Goal: Task Accomplishment & Management: Manage account settings

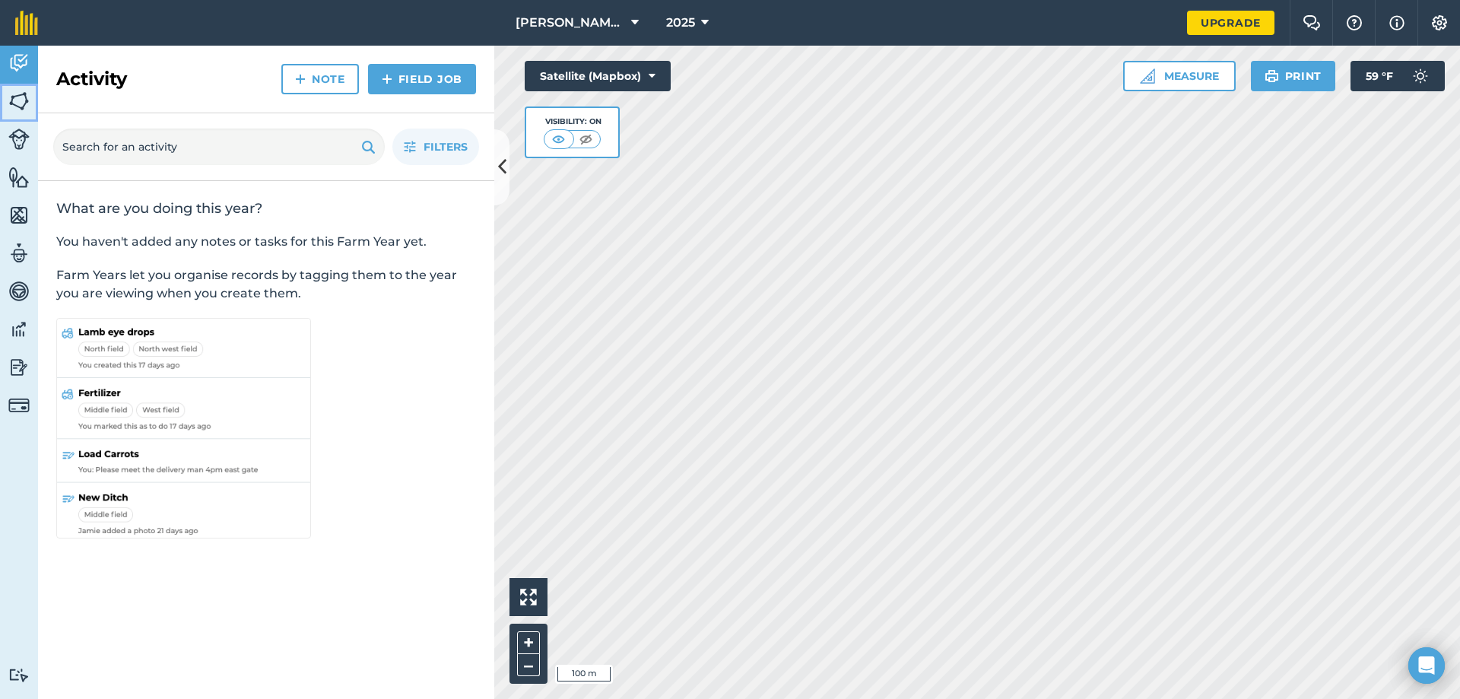
click at [21, 110] on img at bounding box center [18, 101] width 21 height 23
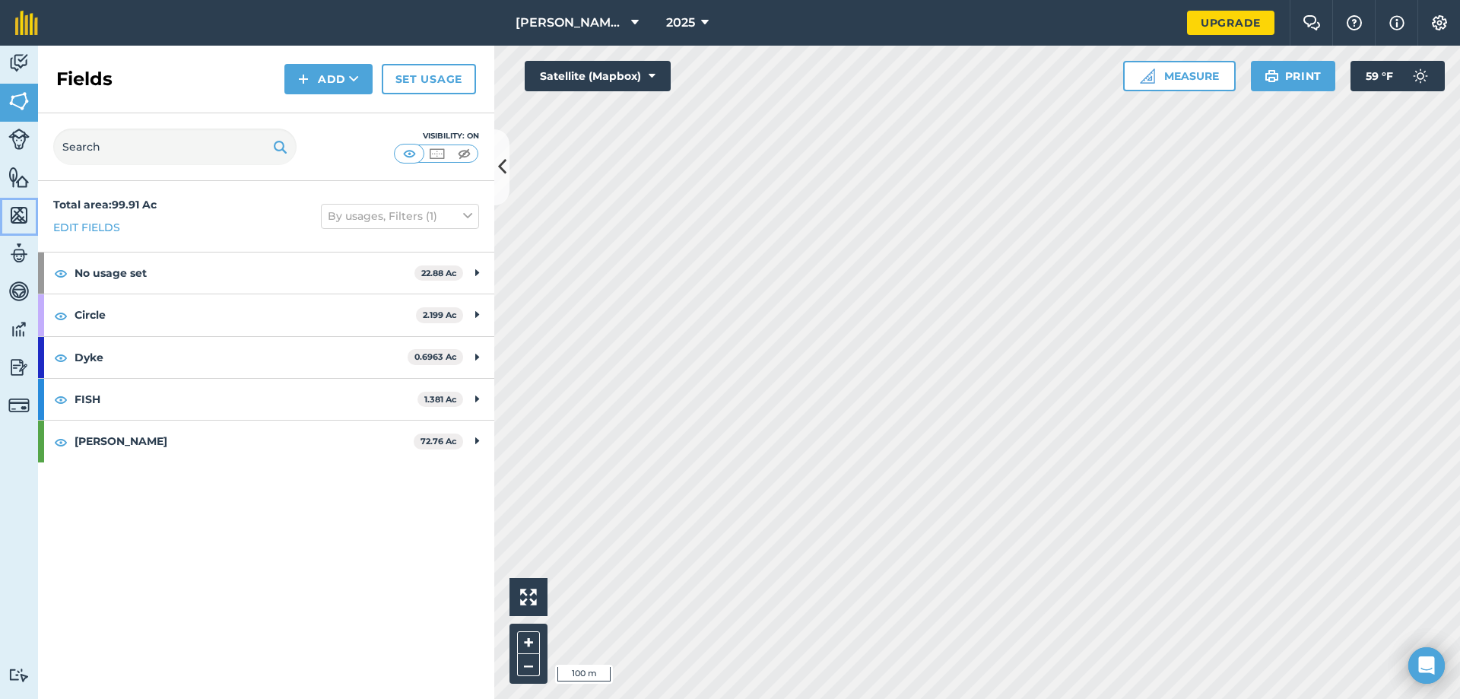
click at [14, 211] on img at bounding box center [18, 215] width 21 height 23
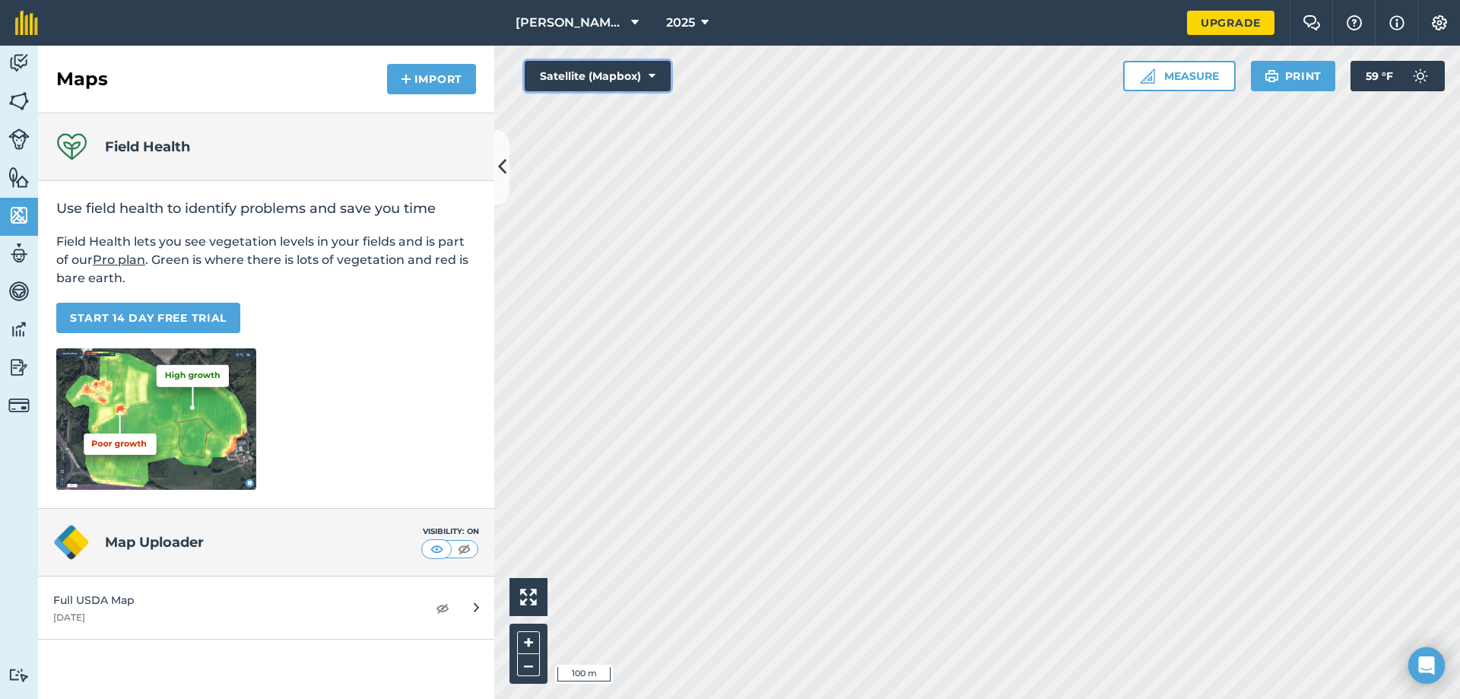
click at [644, 65] on button "Satellite (Mapbox)" at bounding box center [598, 76] width 146 height 30
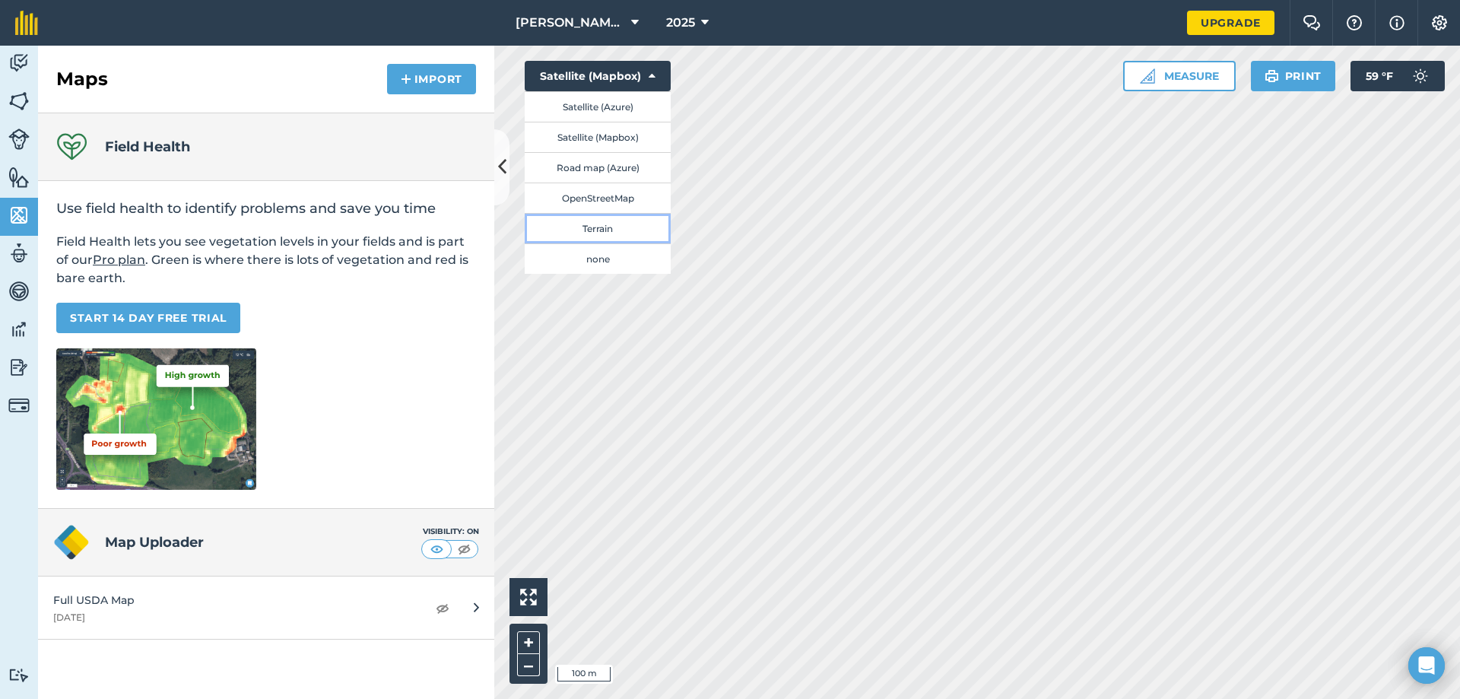
click at [627, 222] on button "Terrain" at bounding box center [598, 228] width 146 height 30
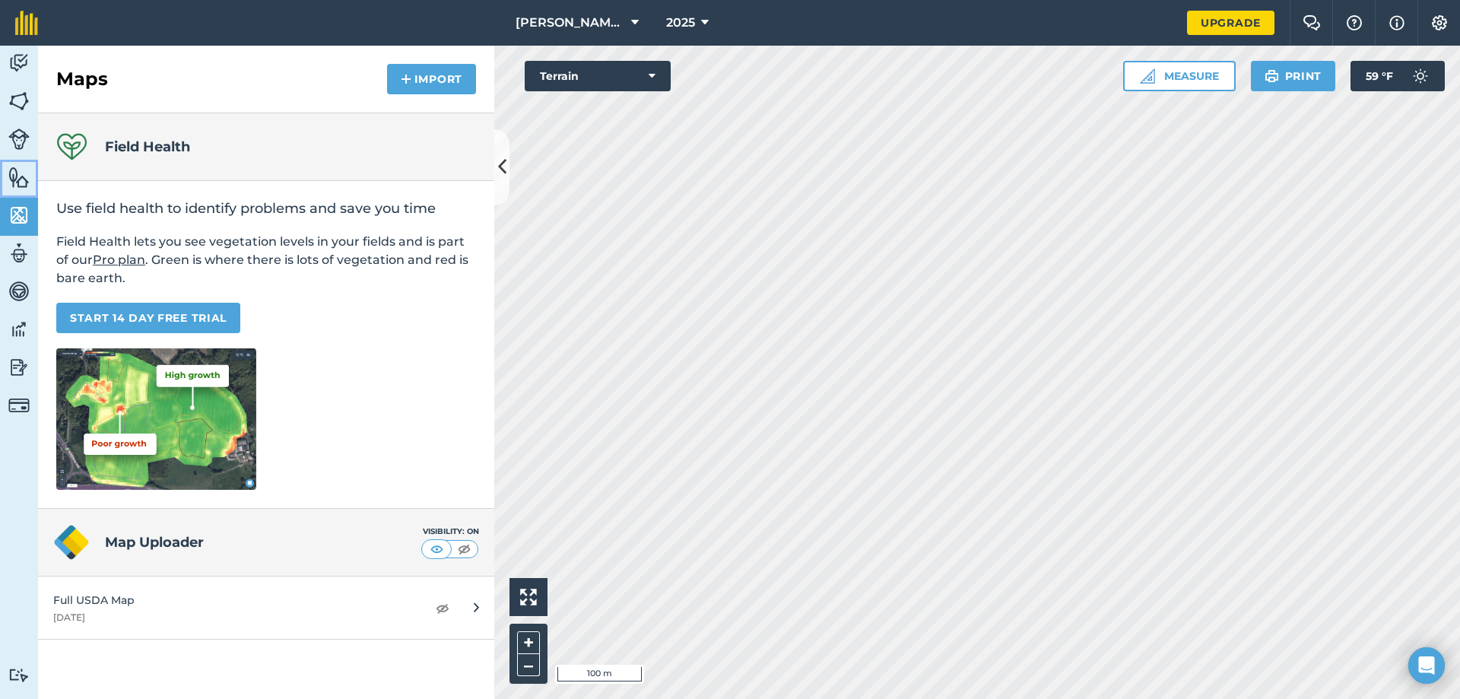
click at [20, 177] on img at bounding box center [18, 177] width 21 height 23
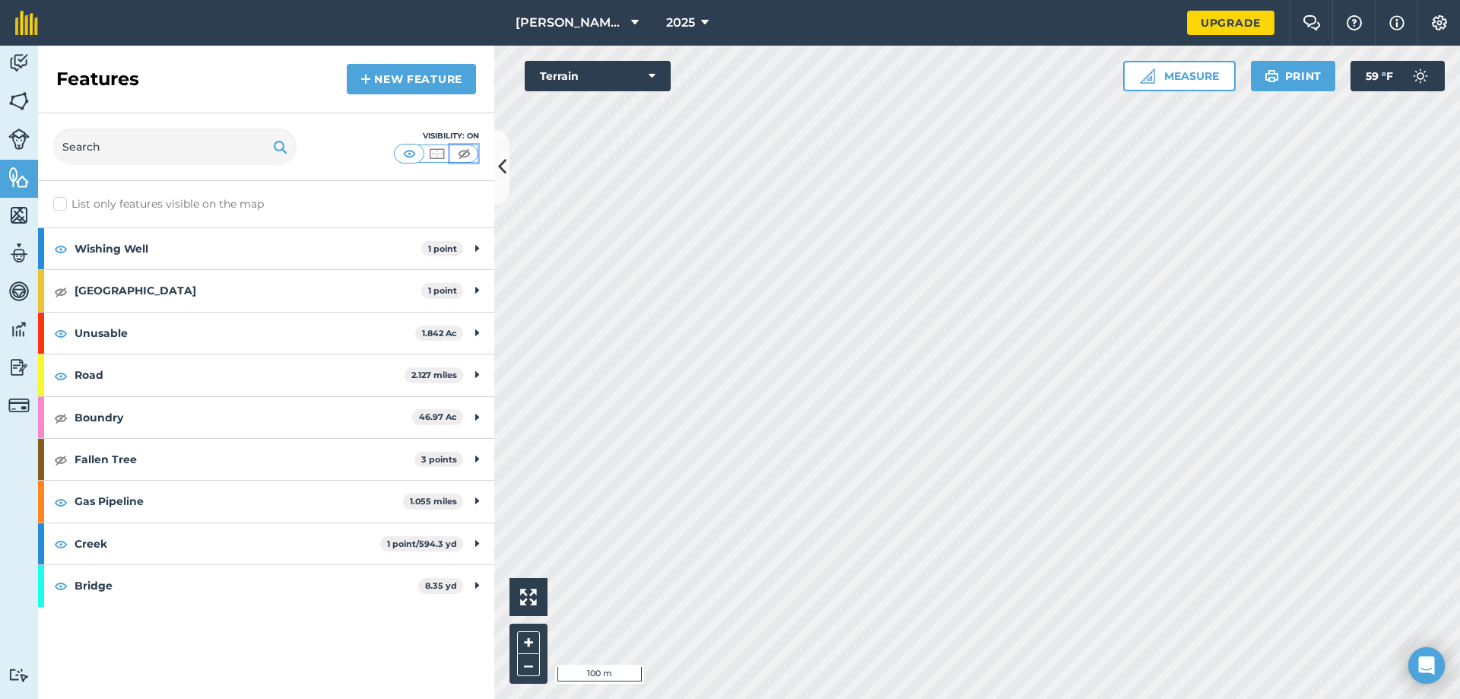
click at [467, 153] on img at bounding box center [464, 153] width 19 height 15
click at [418, 154] on img at bounding box center [409, 153] width 19 height 15
click at [59, 249] on img at bounding box center [61, 249] width 14 height 18
click at [61, 332] on img at bounding box center [61, 333] width 14 height 18
click at [60, 376] on img at bounding box center [61, 376] width 14 height 18
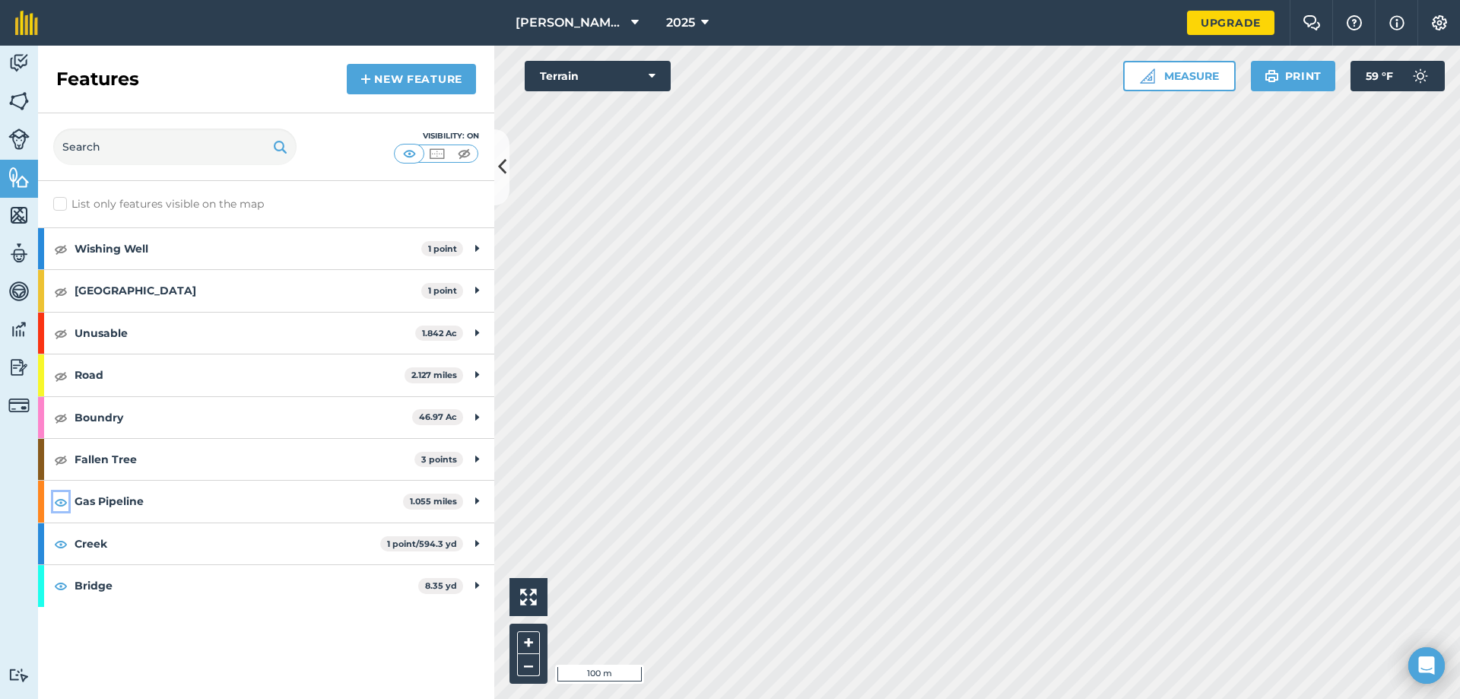
click at [60, 503] on img at bounding box center [61, 502] width 14 height 18
click at [59, 543] on img at bounding box center [61, 544] width 14 height 18
click at [59, 542] on img at bounding box center [61, 544] width 14 height 18
click at [61, 583] on img at bounding box center [61, 586] width 14 height 18
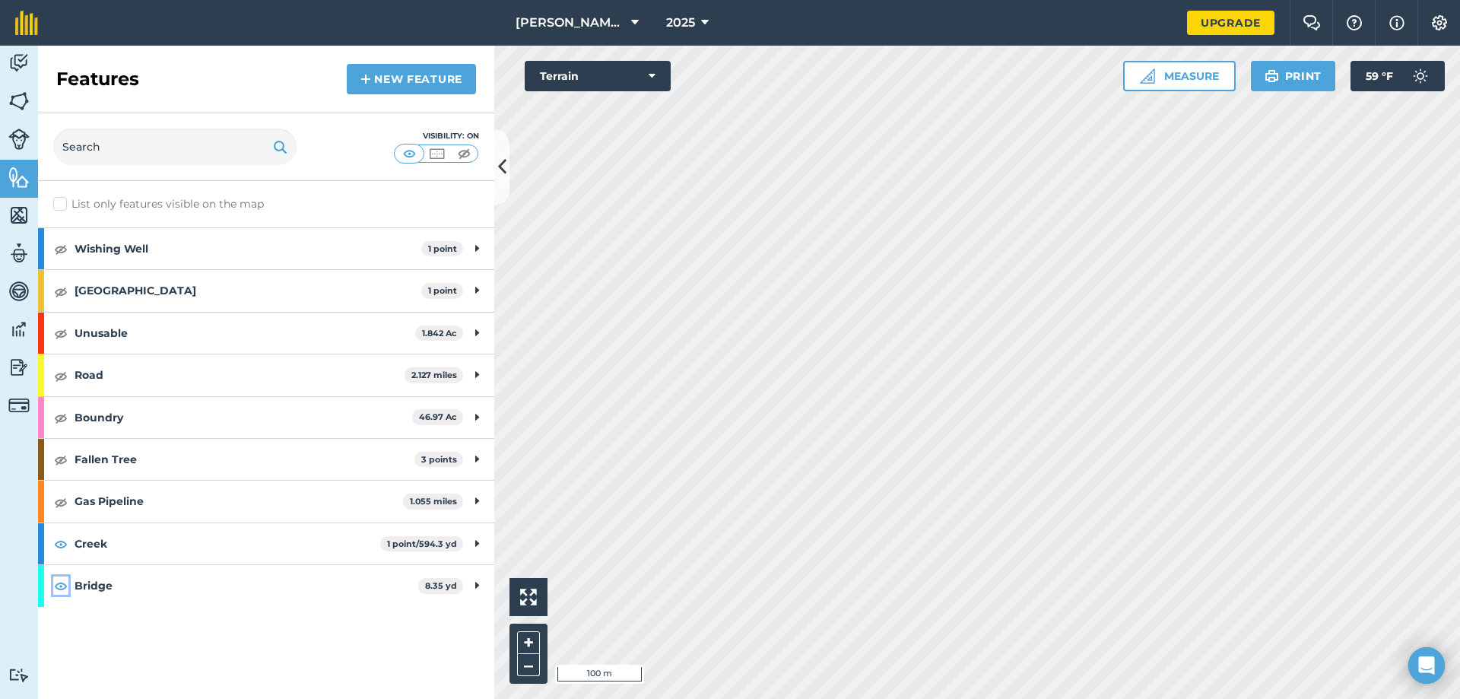
click at [61, 583] on img at bounding box center [61, 586] width 14 height 18
click at [21, 106] on img at bounding box center [18, 101] width 21 height 23
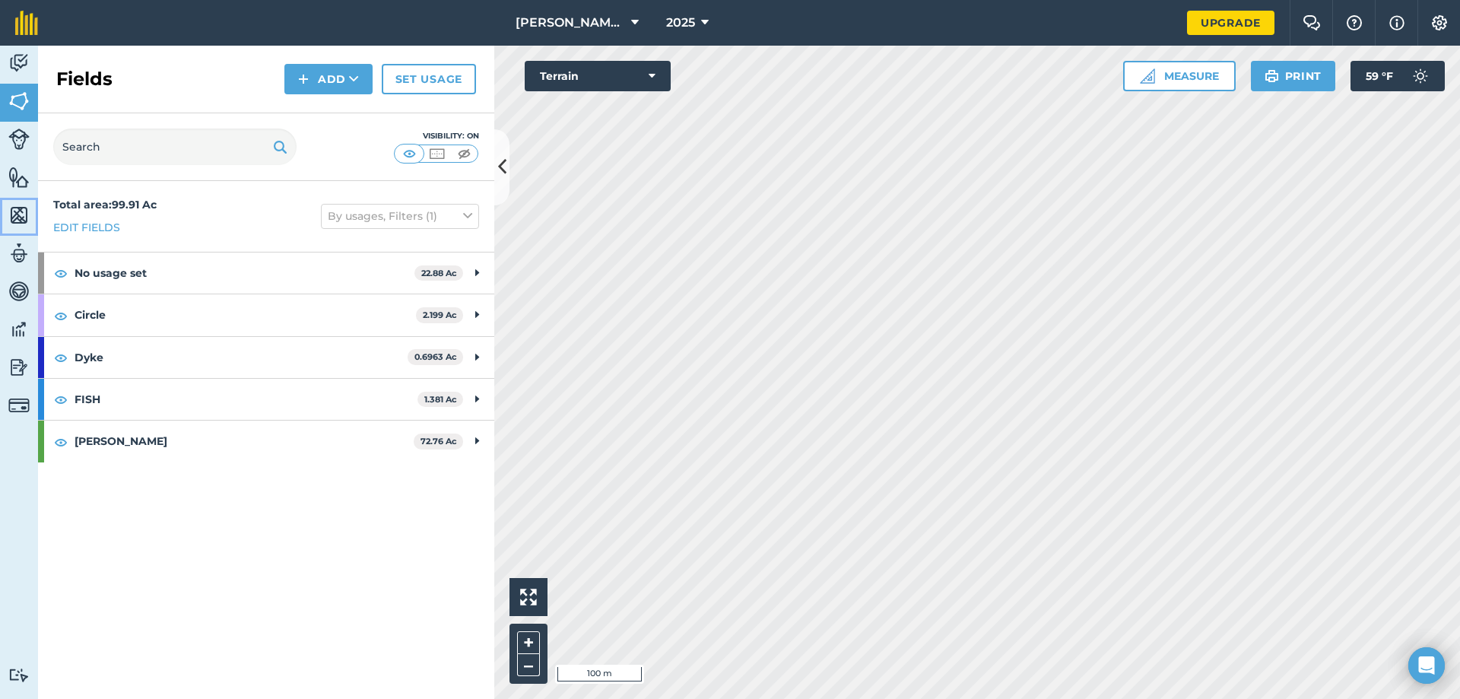
click at [17, 213] on img at bounding box center [18, 215] width 21 height 23
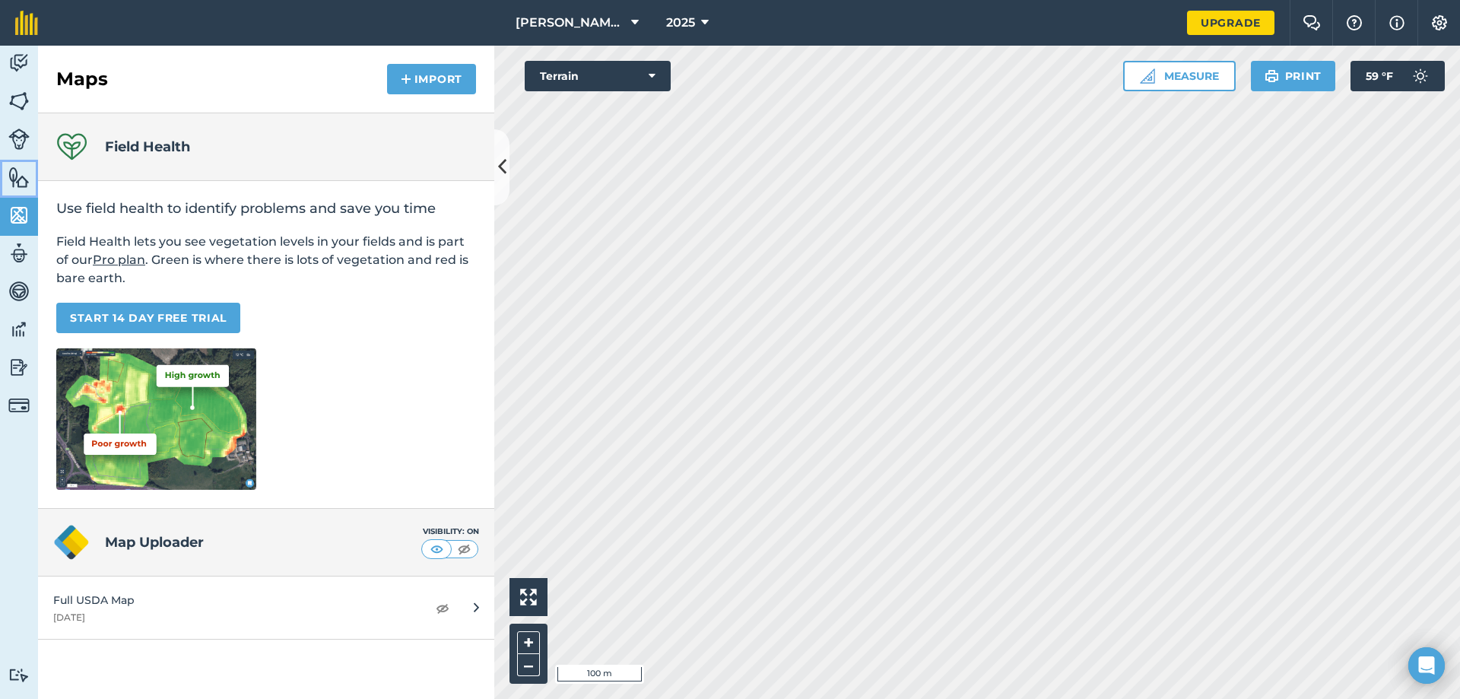
click at [22, 177] on img at bounding box center [18, 177] width 21 height 23
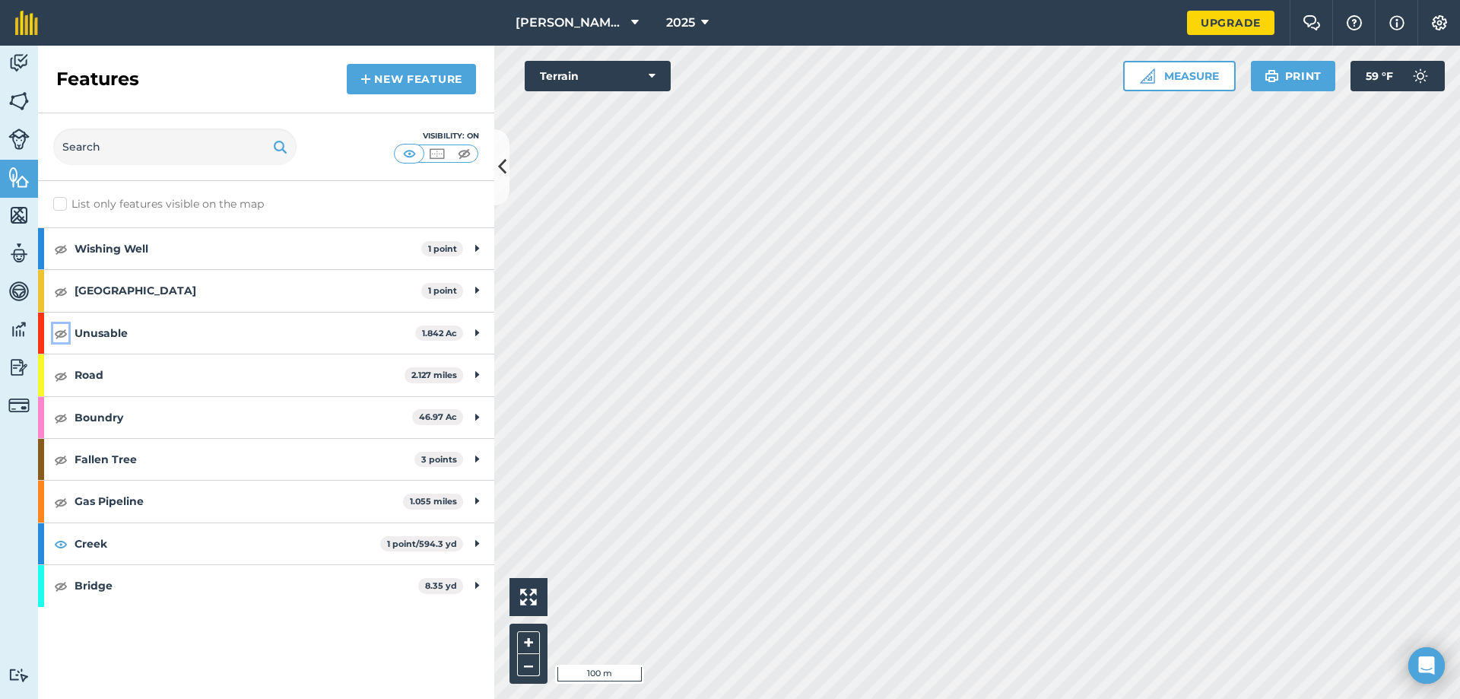
click at [63, 335] on img at bounding box center [61, 333] width 14 height 18
click at [526, 663] on button "–" at bounding box center [528, 665] width 23 height 22
click at [17, 108] on img at bounding box center [18, 101] width 21 height 23
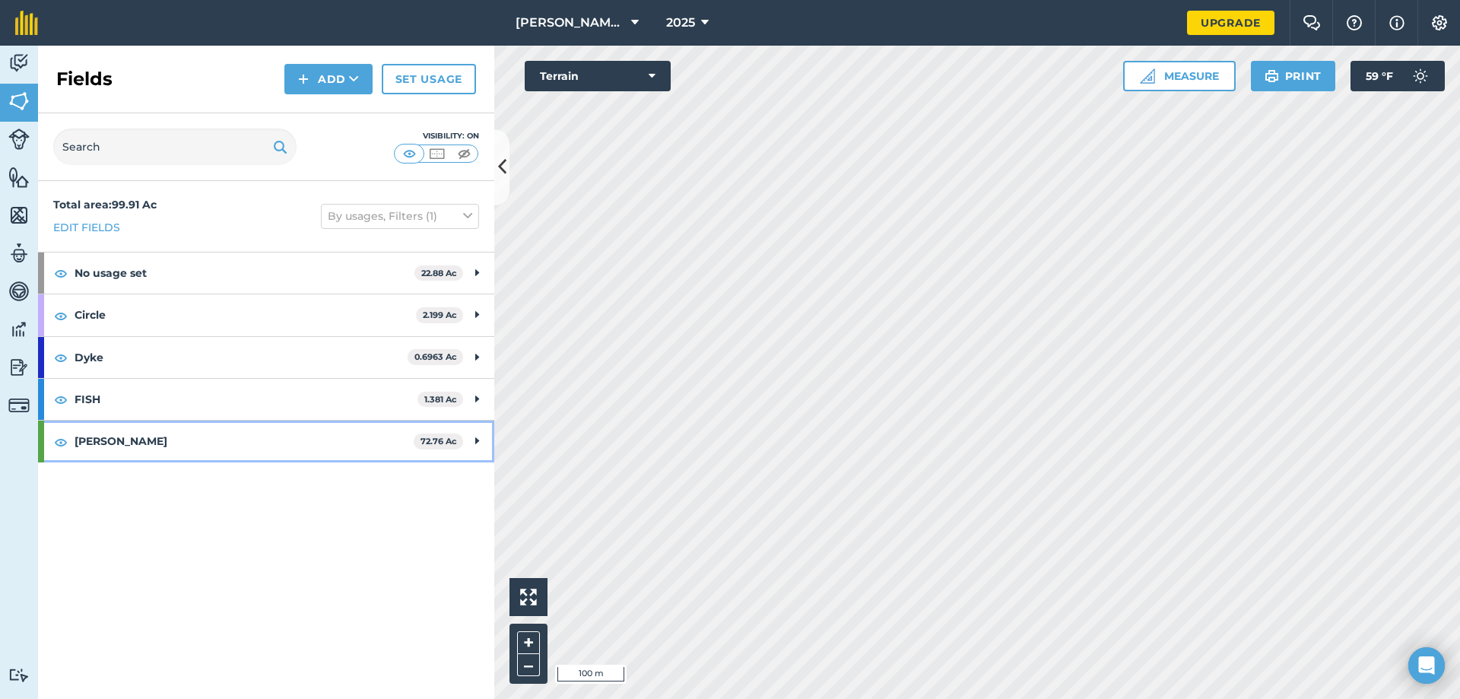
click at [473, 443] on div "[PERSON_NAME] 72.76 Ac" at bounding box center [266, 441] width 456 height 41
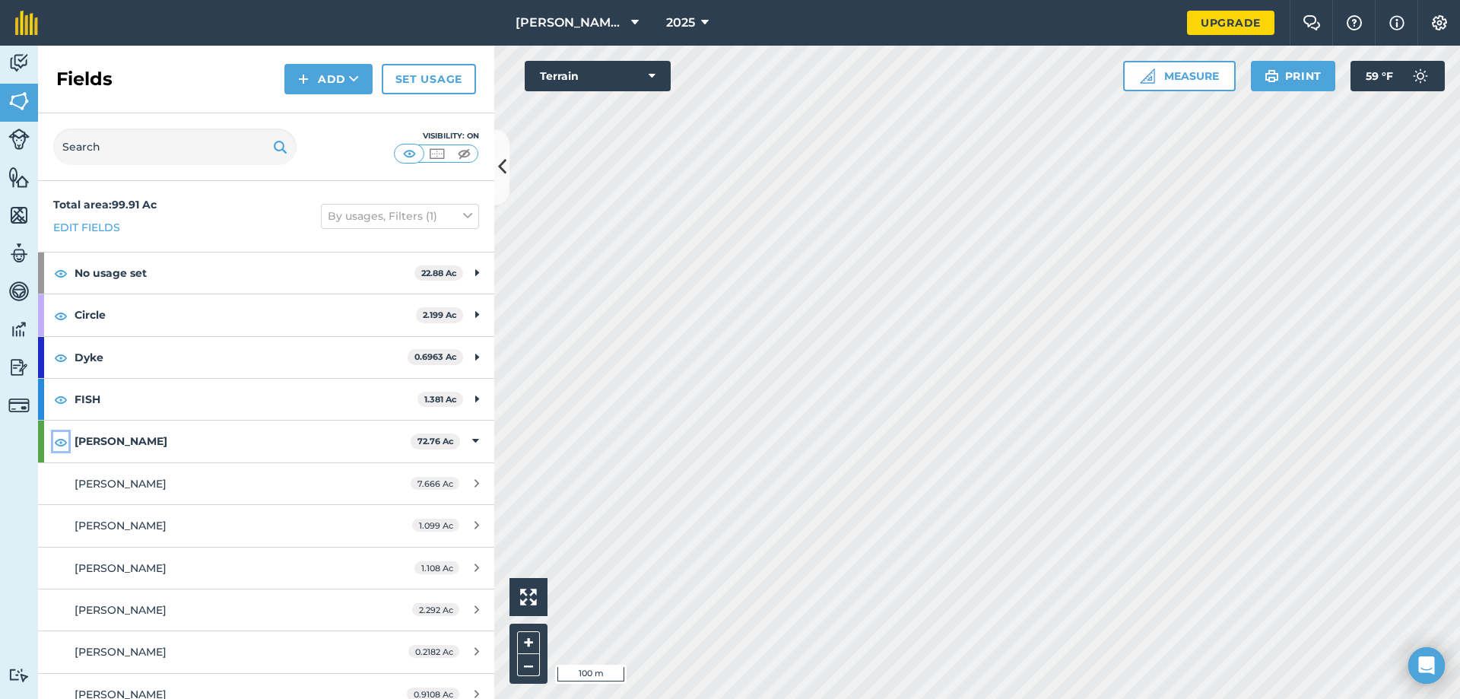
click at [62, 442] on img at bounding box center [61, 442] width 14 height 18
click at [472, 443] on icon at bounding box center [475, 441] width 7 height 17
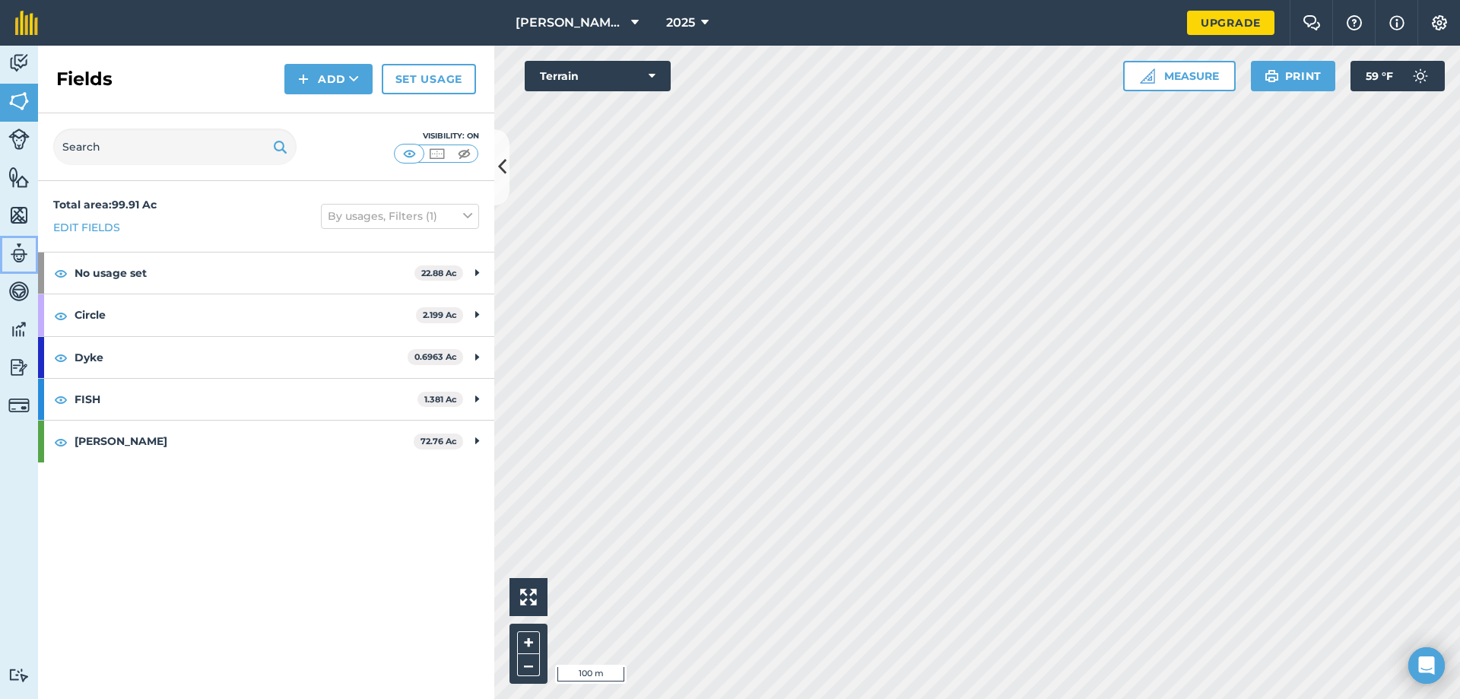
click at [17, 260] on img at bounding box center [18, 253] width 21 height 23
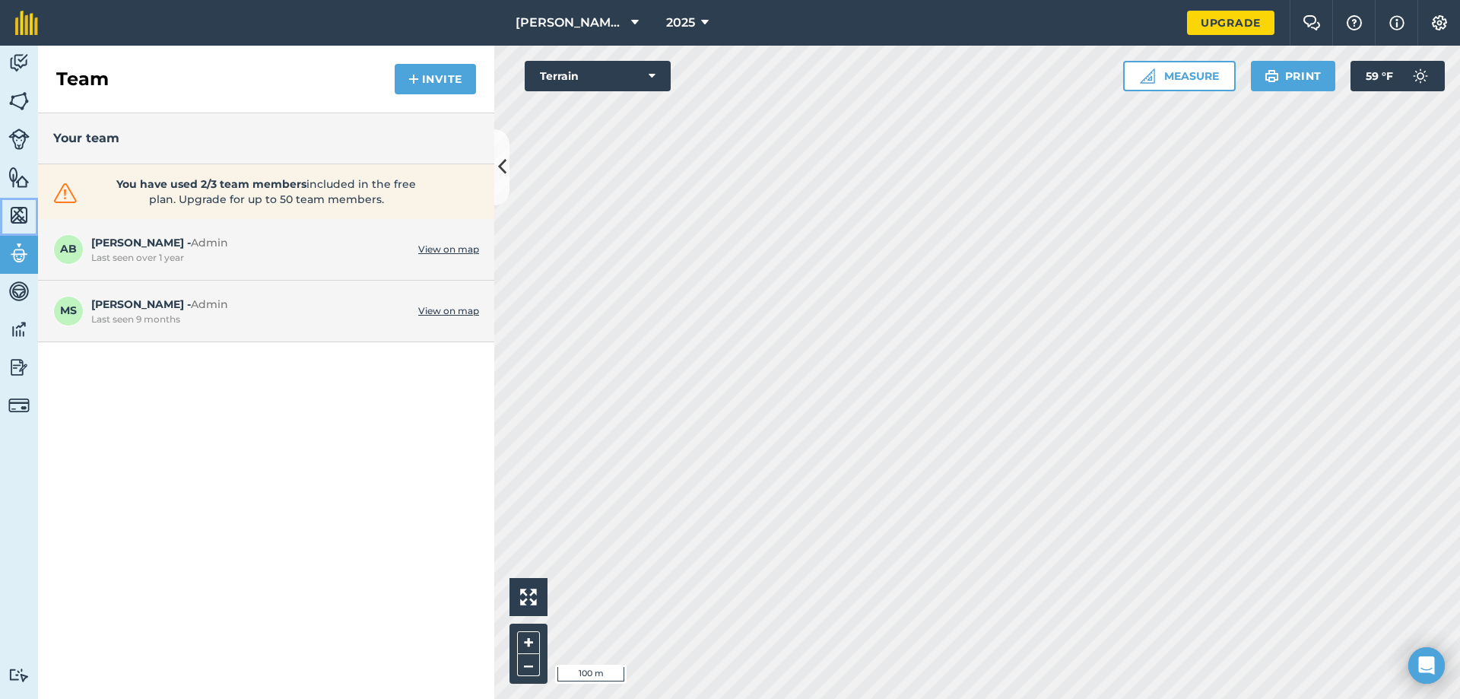
click at [21, 211] on img at bounding box center [18, 215] width 21 height 23
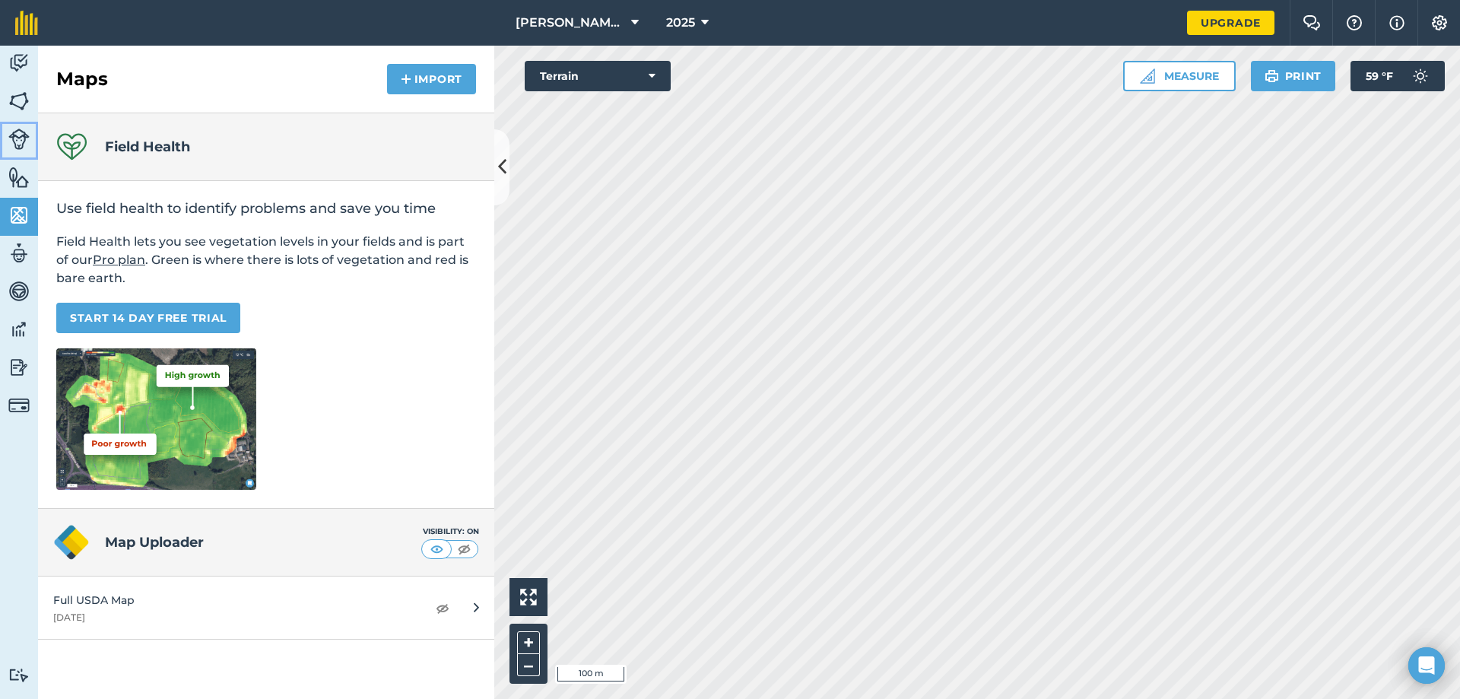
click at [16, 148] on img at bounding box center [18, 139] width 21 height 21
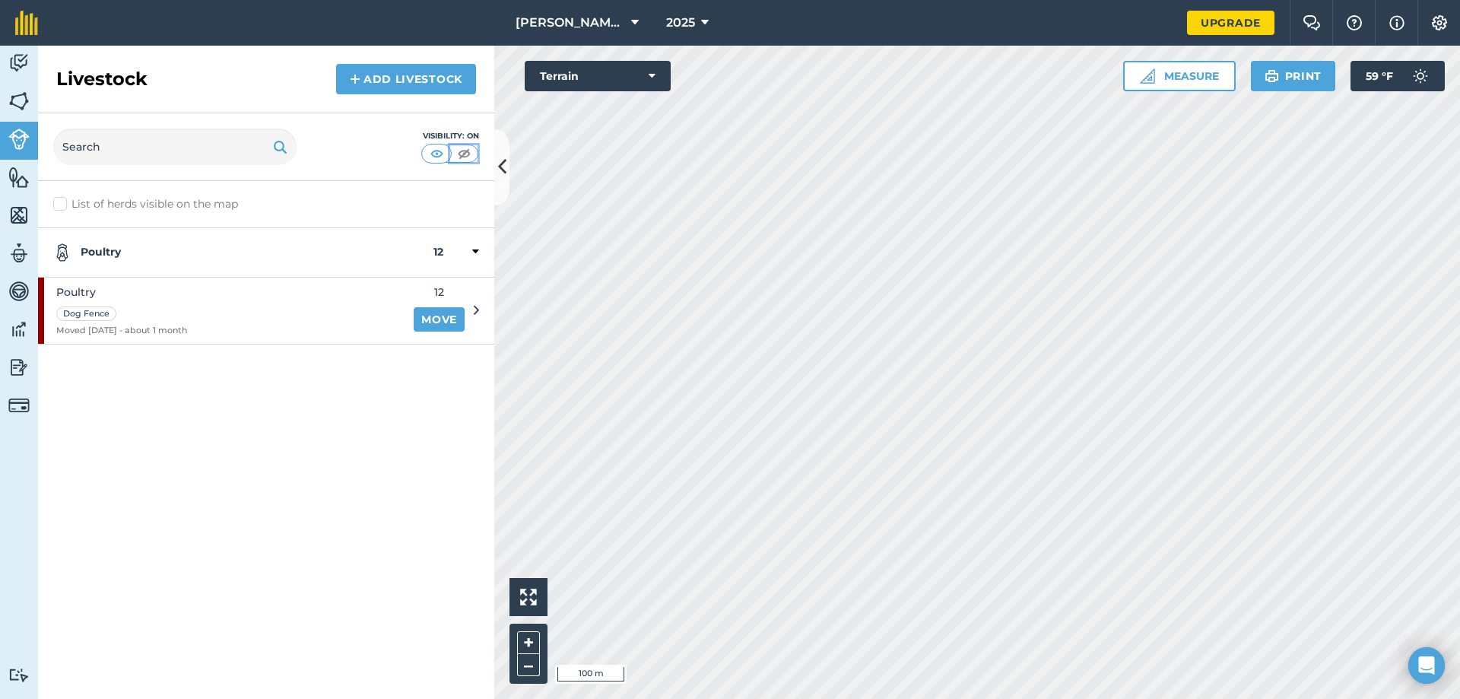
click at [468, 151] on img at bounding box center [464, 153] width 19 height 15
click at [24, 103] on img at bounding box center [18, 101] width 21 height 23
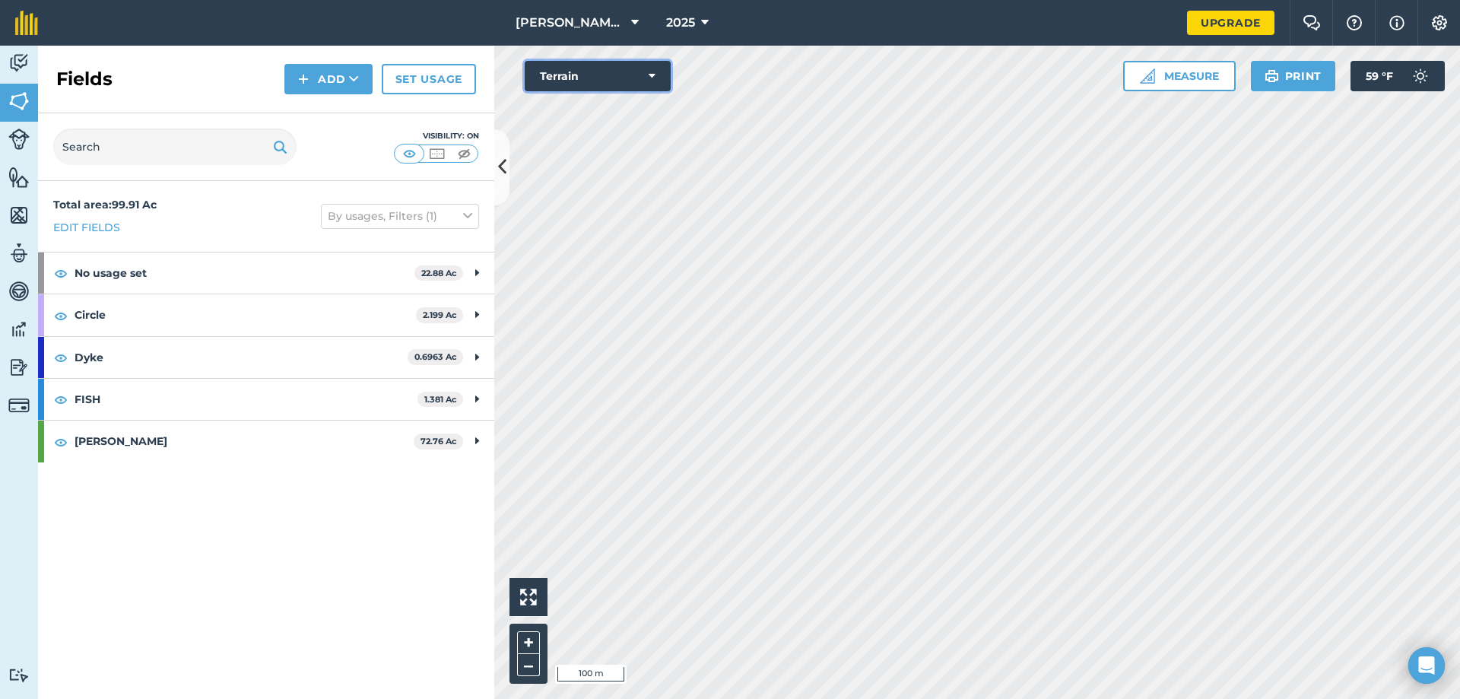
click at [598, 80] on button "Terrain" at bounding box center [598, 76] width 146 height 30
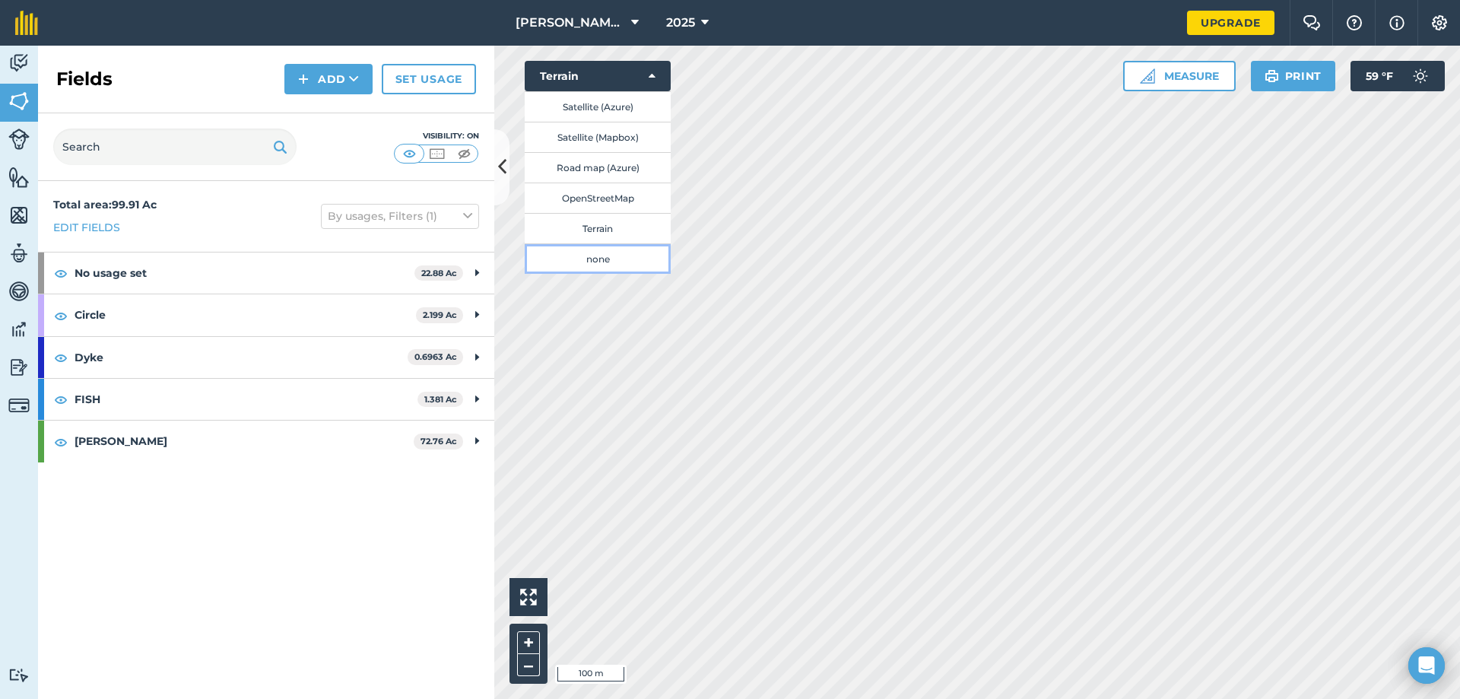
click at [625, 253] on button "none" at bounding box center [598, 258] width 146 height 30
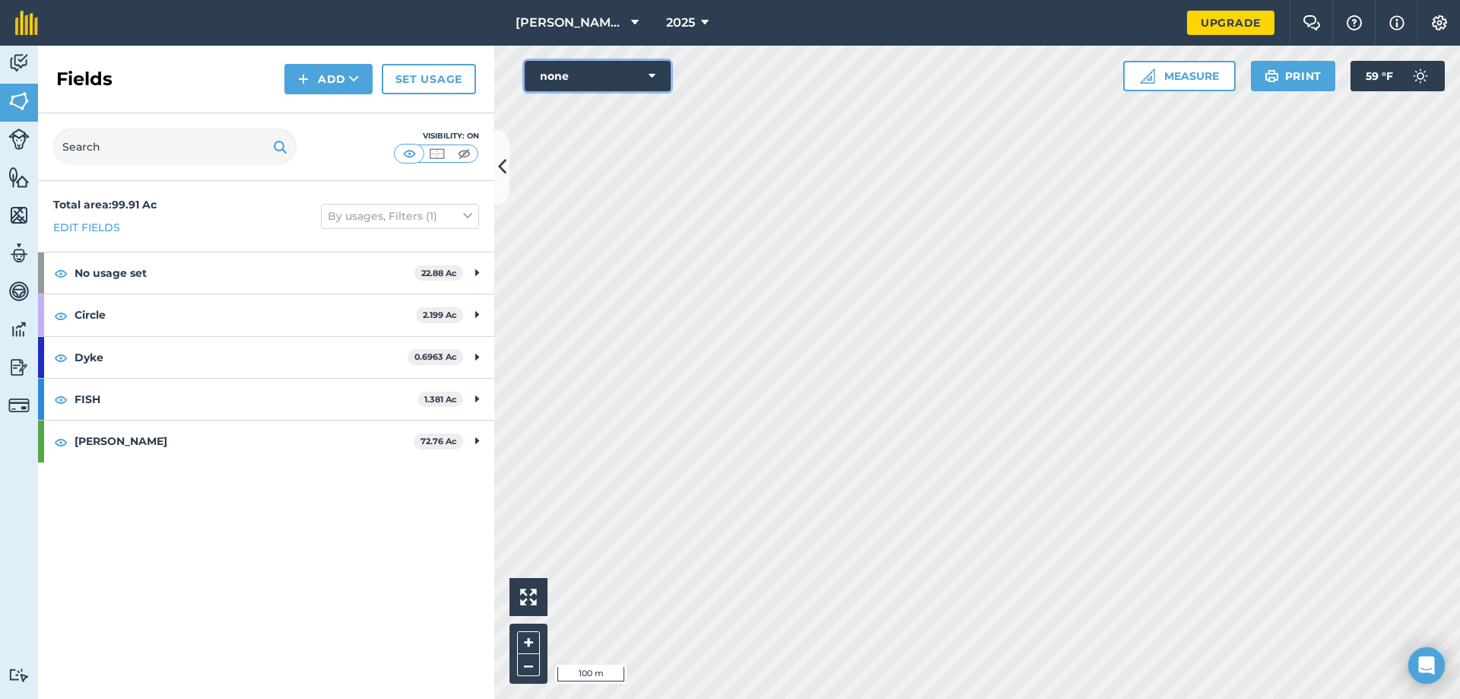
click at [621, 68] on button "none" at bounding box center [598, 76] width 146 height 30
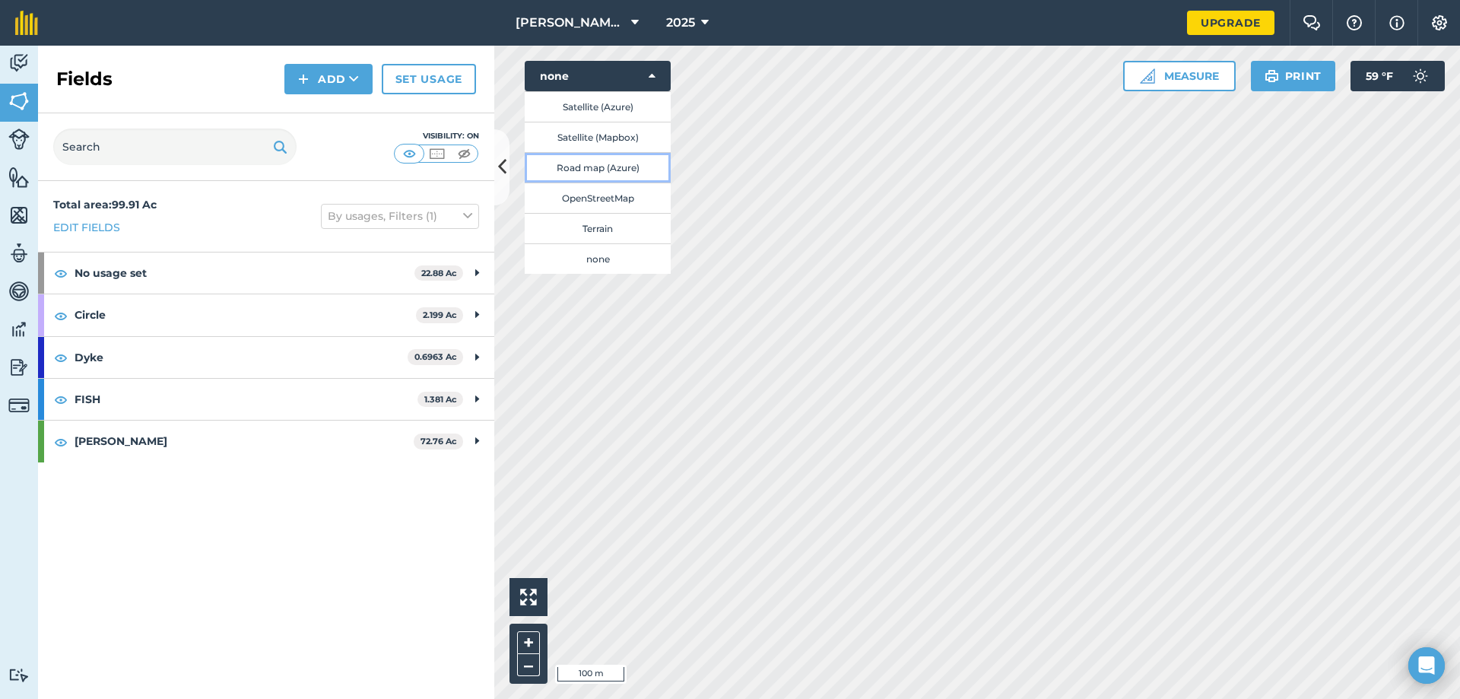
click at [624, 170] on button "Road map (Azure)" at bounding box center [598, 167] width 146 height 30
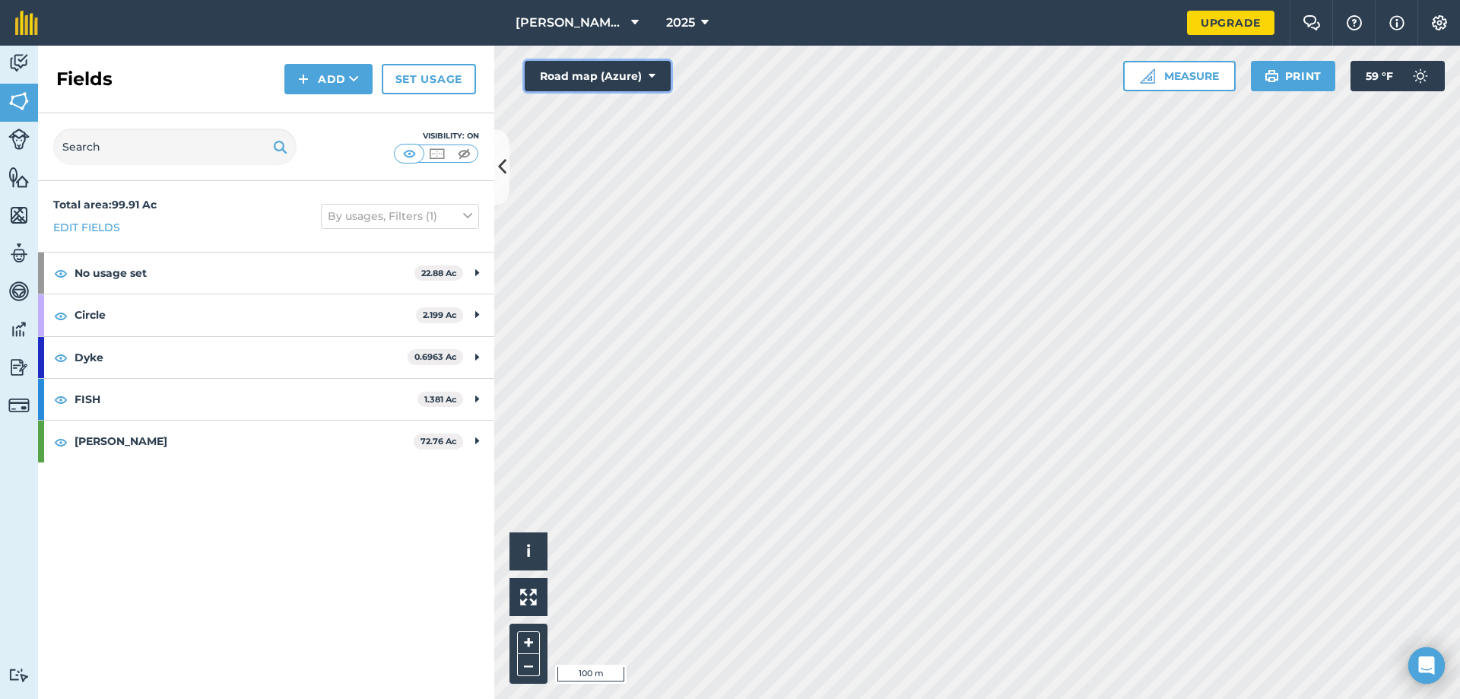
click at [628, 75] on button "Road map (Azure)" at bounding box center [598, 76] width 146 height 30
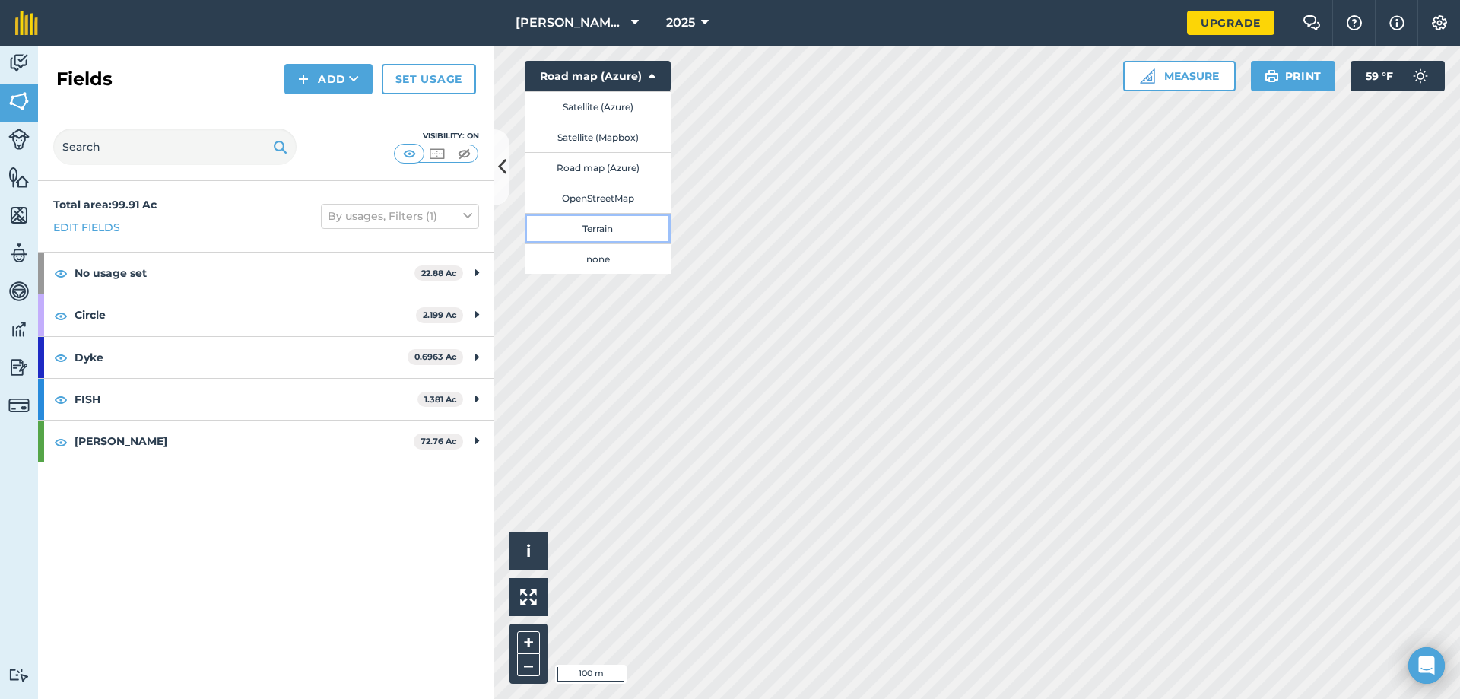
click at [620, 226] on button "Terrain" at bounding box center [598, 228] width 146 height 30
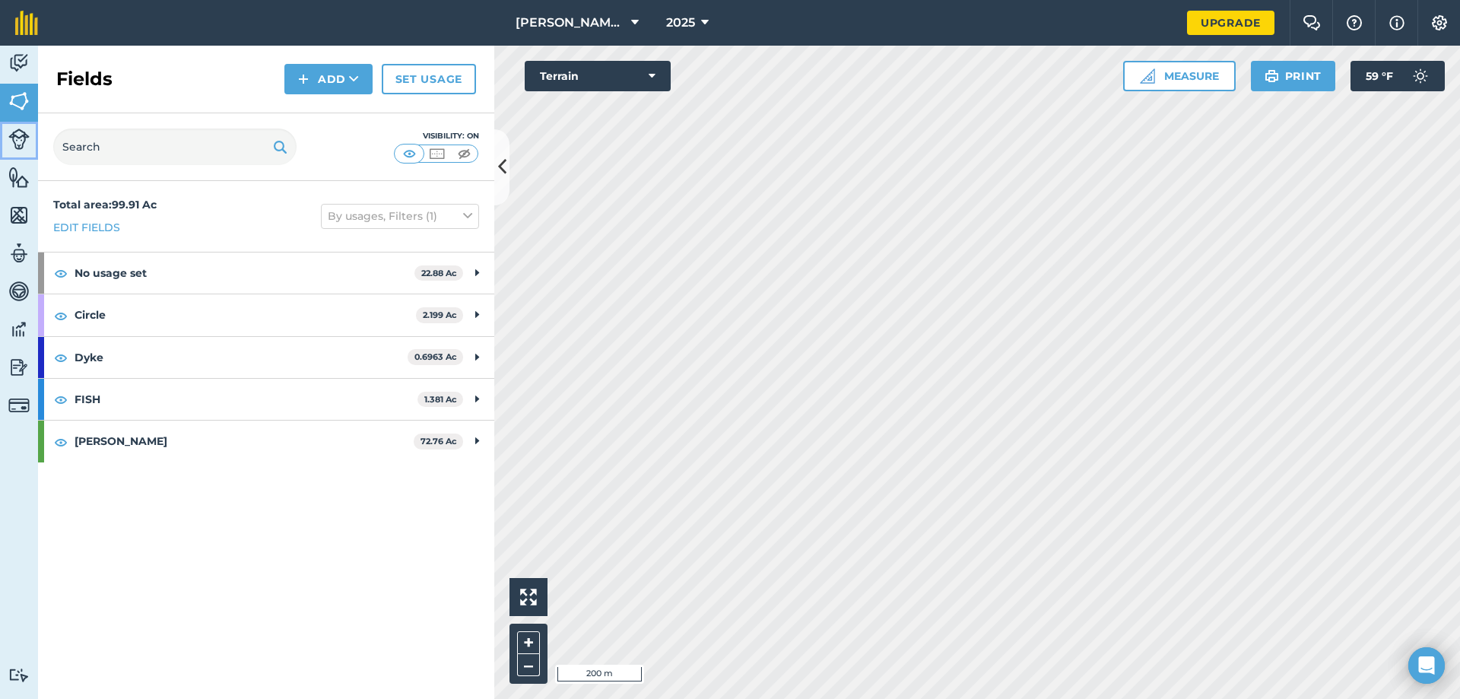
click at [17, 146] on img at bounding box center [18, 139] width 21 height 21
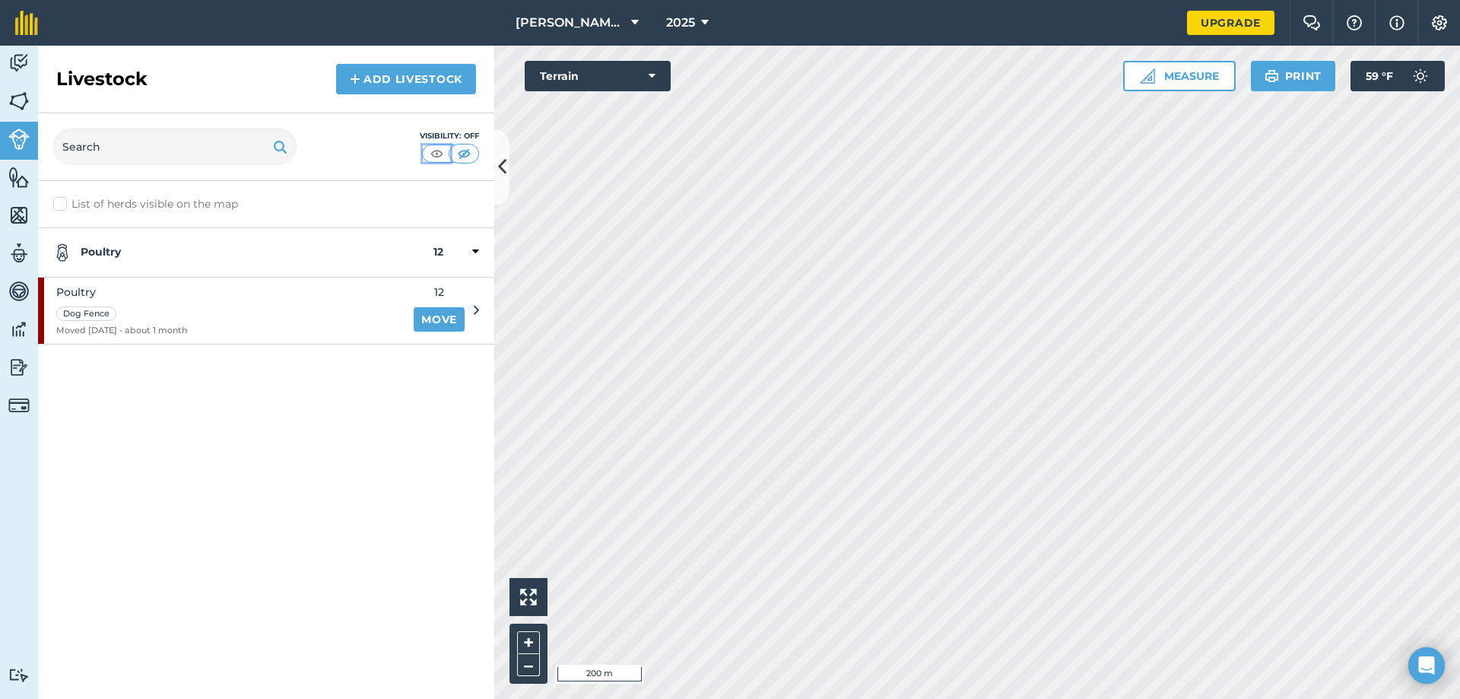
click at [437, 157] on img at bounding box center [436, 153] width 19 height 15
click at [28, 180] on img at bounding box center [18, 177] width 21 height 23
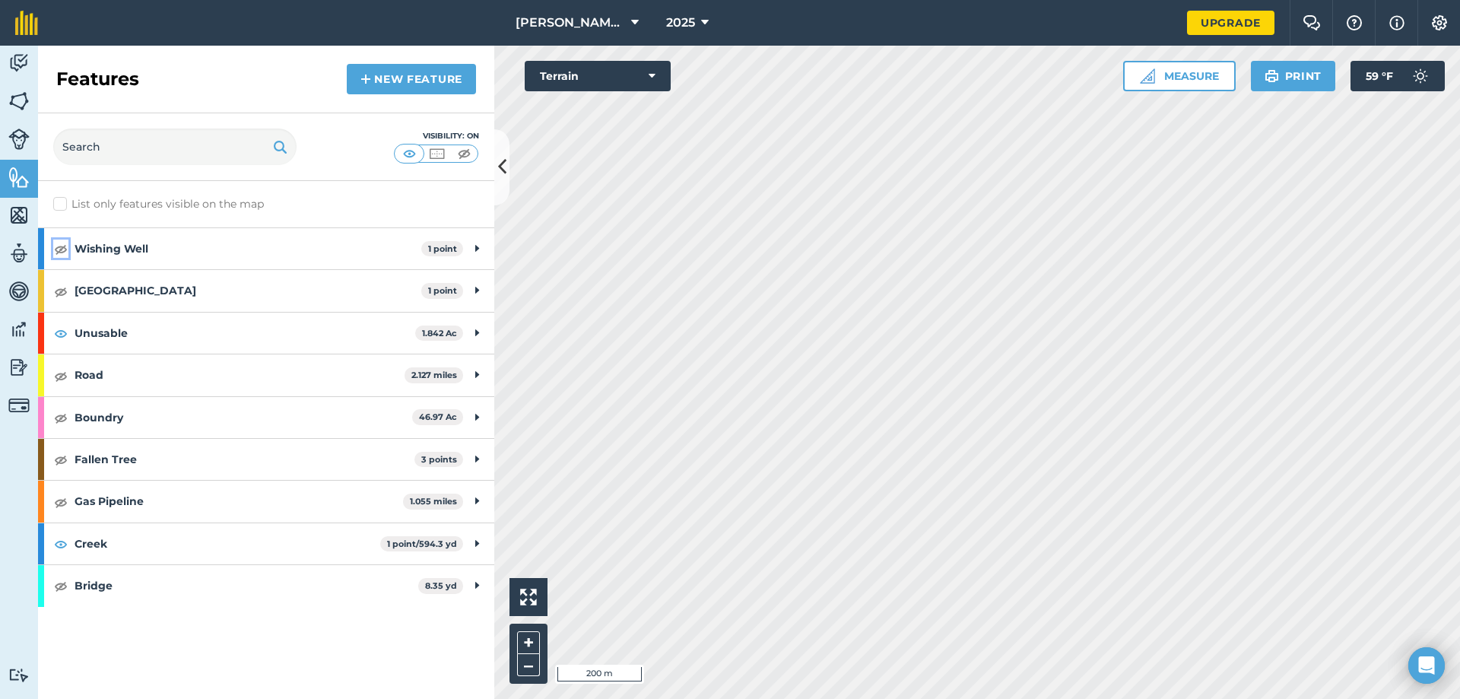
click at [65, 247] on img at bounding box center [61, 249] width 14 height 18
click at [60, 287] on img at bounding box center [61, 291] width 14 height 18
click at [60, 374] on img at bounding box center [61, 376] width 14 height 18
click at [59, 418] on img at bounding box center [61, 417] width 14 height 18
click at [63, 416] on img at bounding box center [61, 417] width 14 height 18
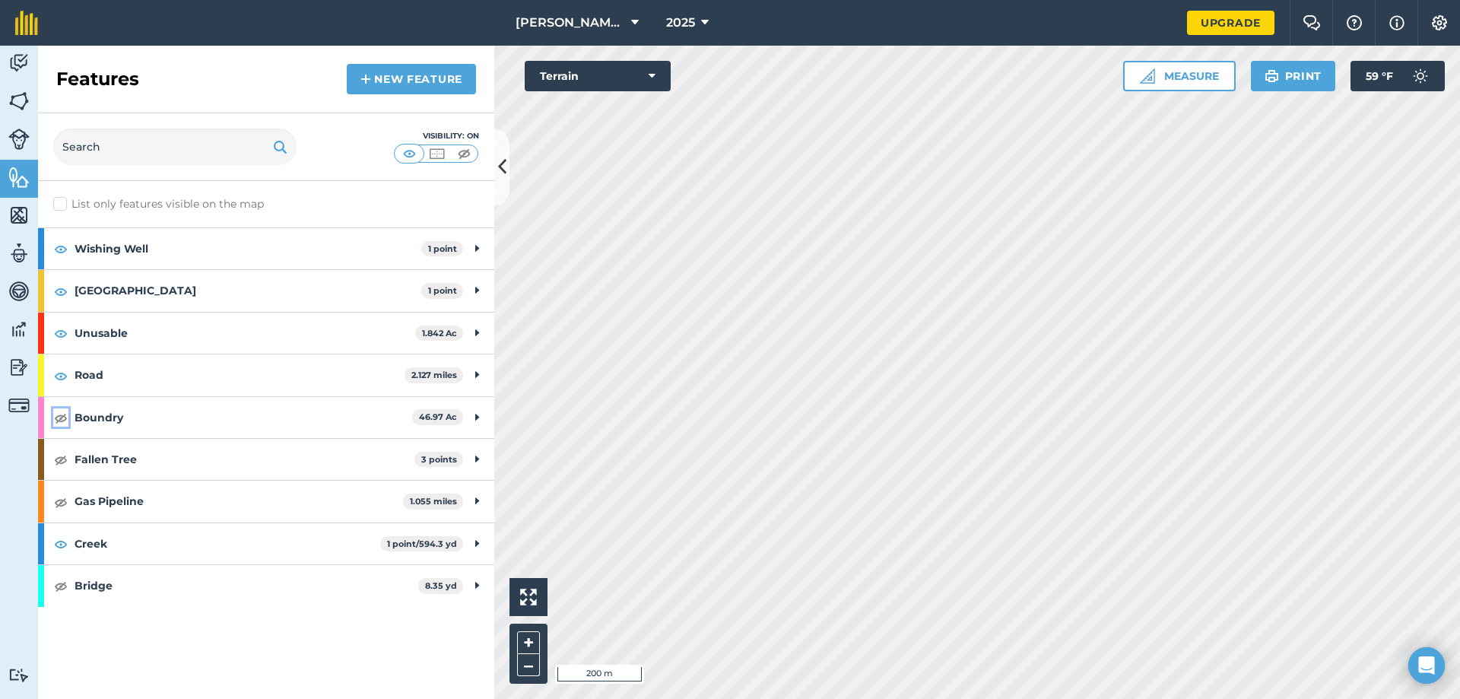
click at [63, 416] on img at bounding box center [61, 417] width 14 height 18
click at [168, 422] on strong "Boundry" at bounding box center [244, 417] width 338 height 41
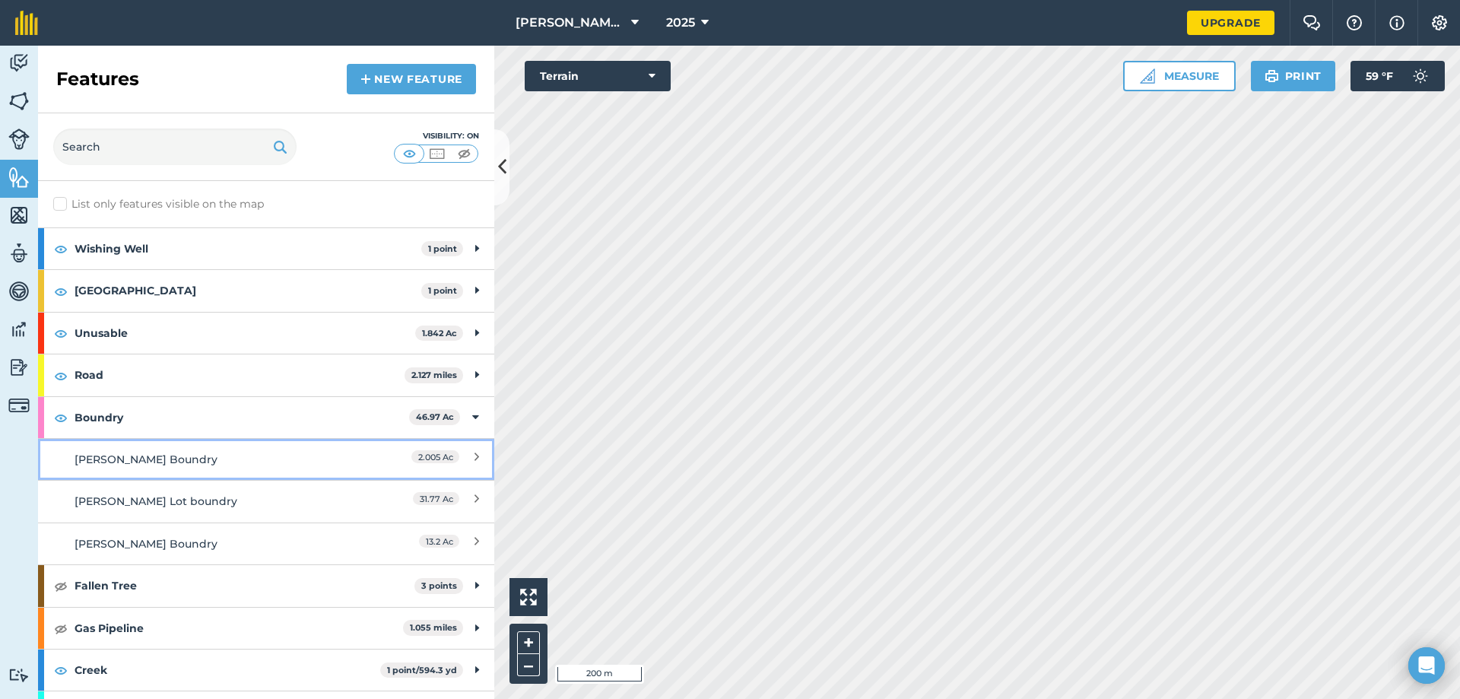
click at [472, 458] on link "[PERSON_NAME] Boundry 2.005 Ac" at bounding box center [266, 459] width 456 height 42
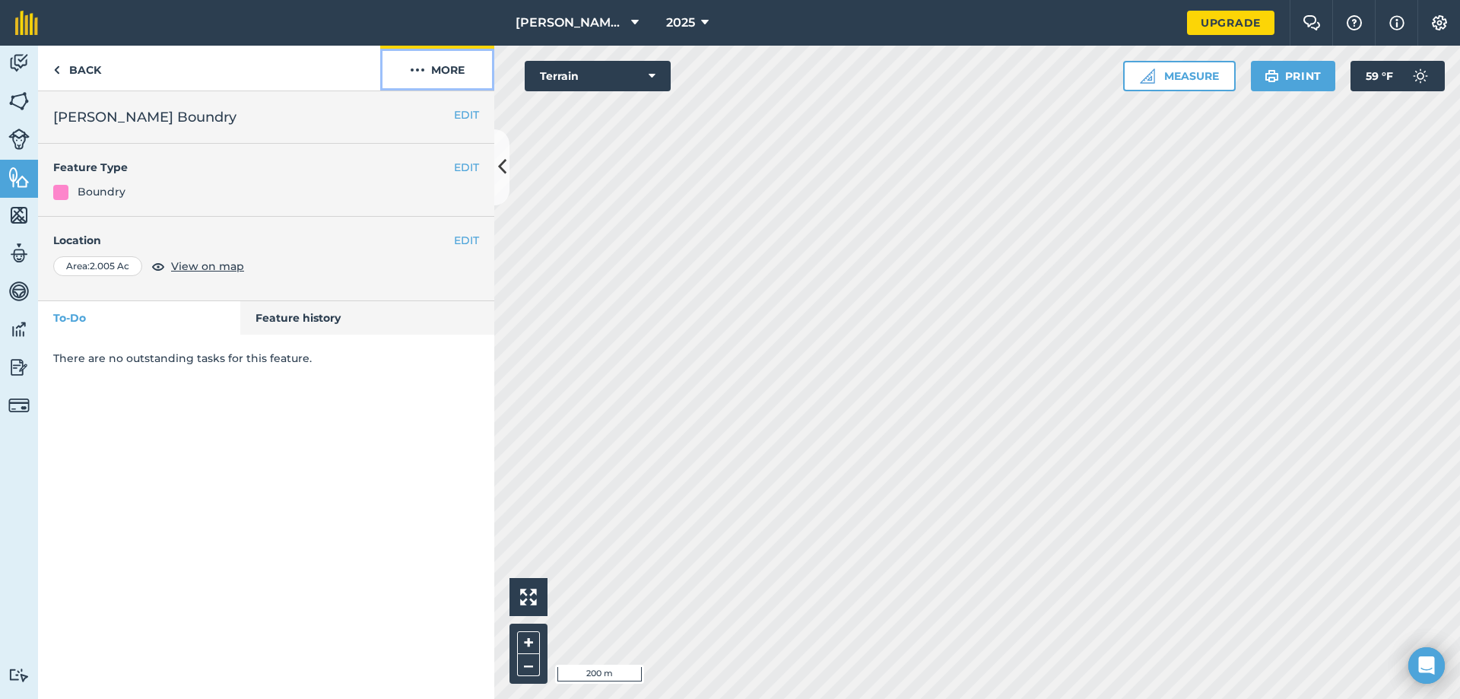
click at [428, 71] on button "More" at bounding box center [437, 68] width 114 height 45
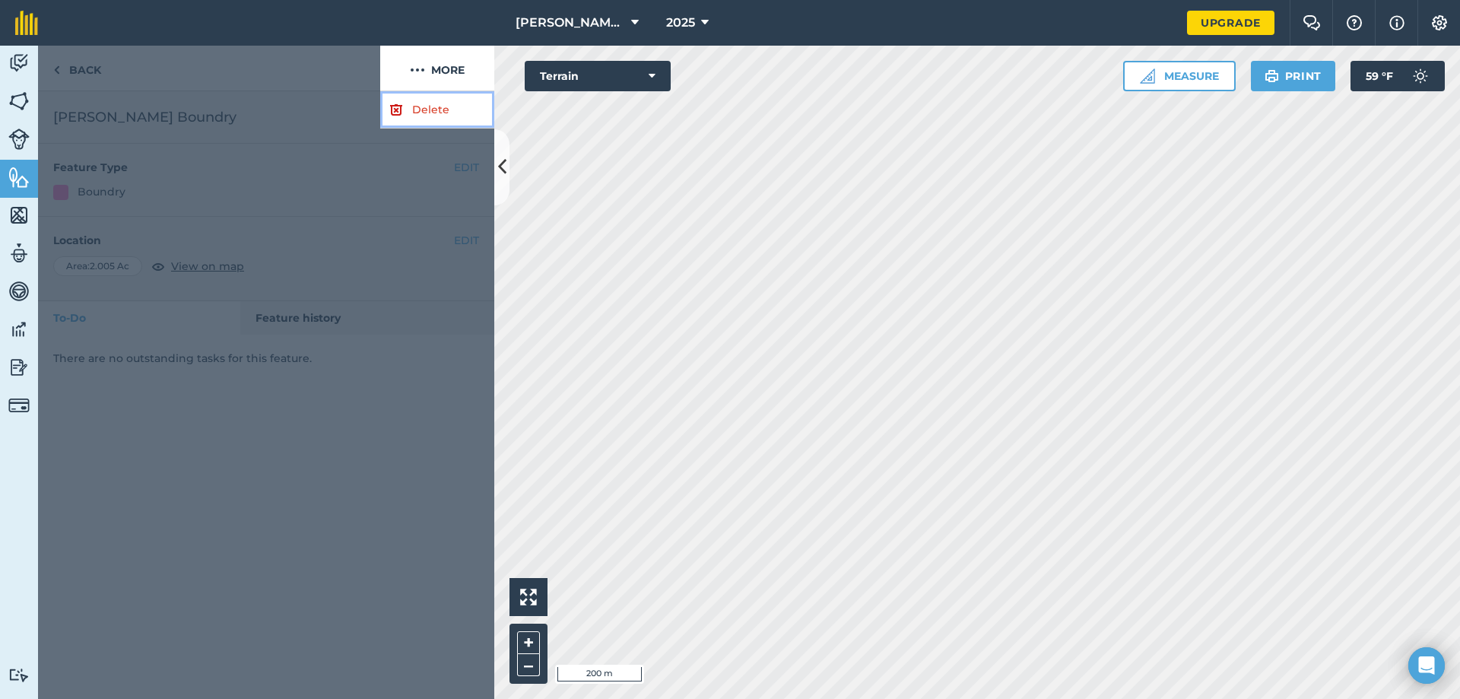
click at [428, 104] on link "Delete" at bounding box center [437, 109] width 114 height 37
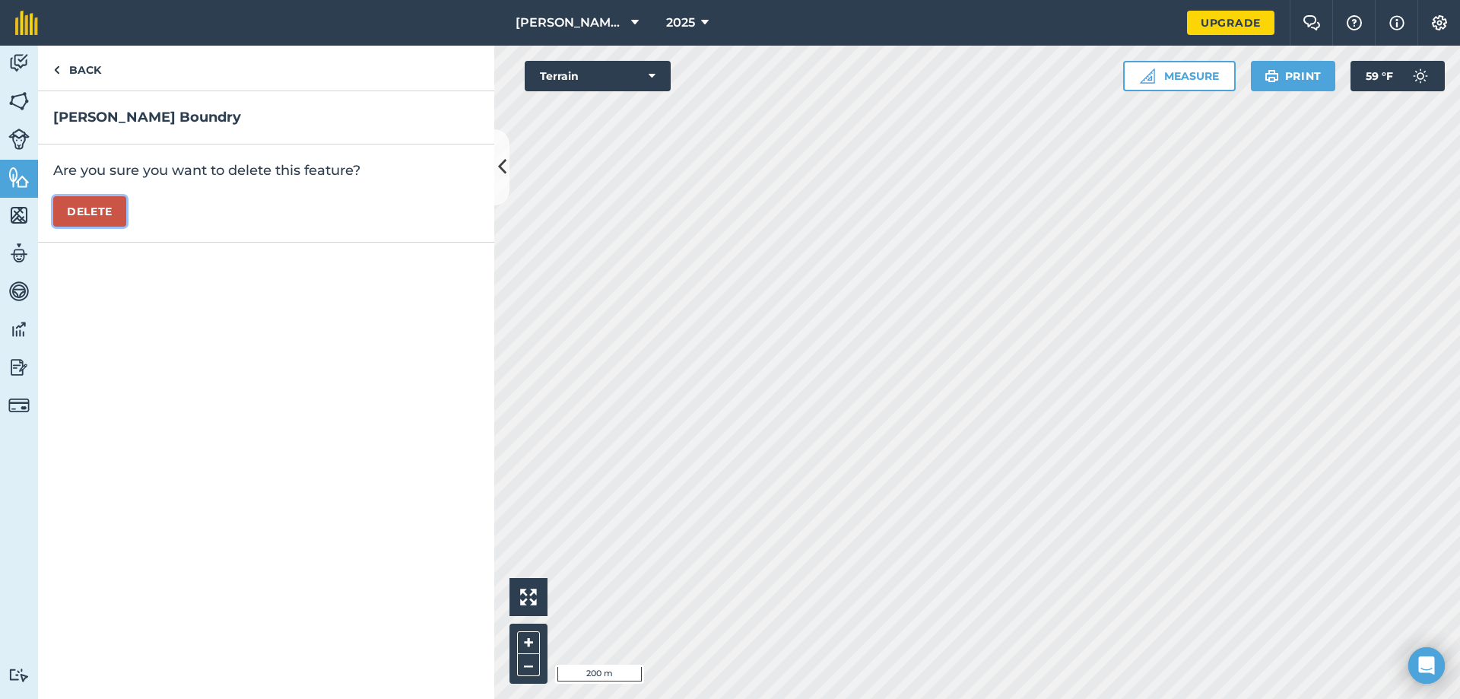
click at [104, 206] on button "Delete" at bounding box center [89, 211] width 73 height 30
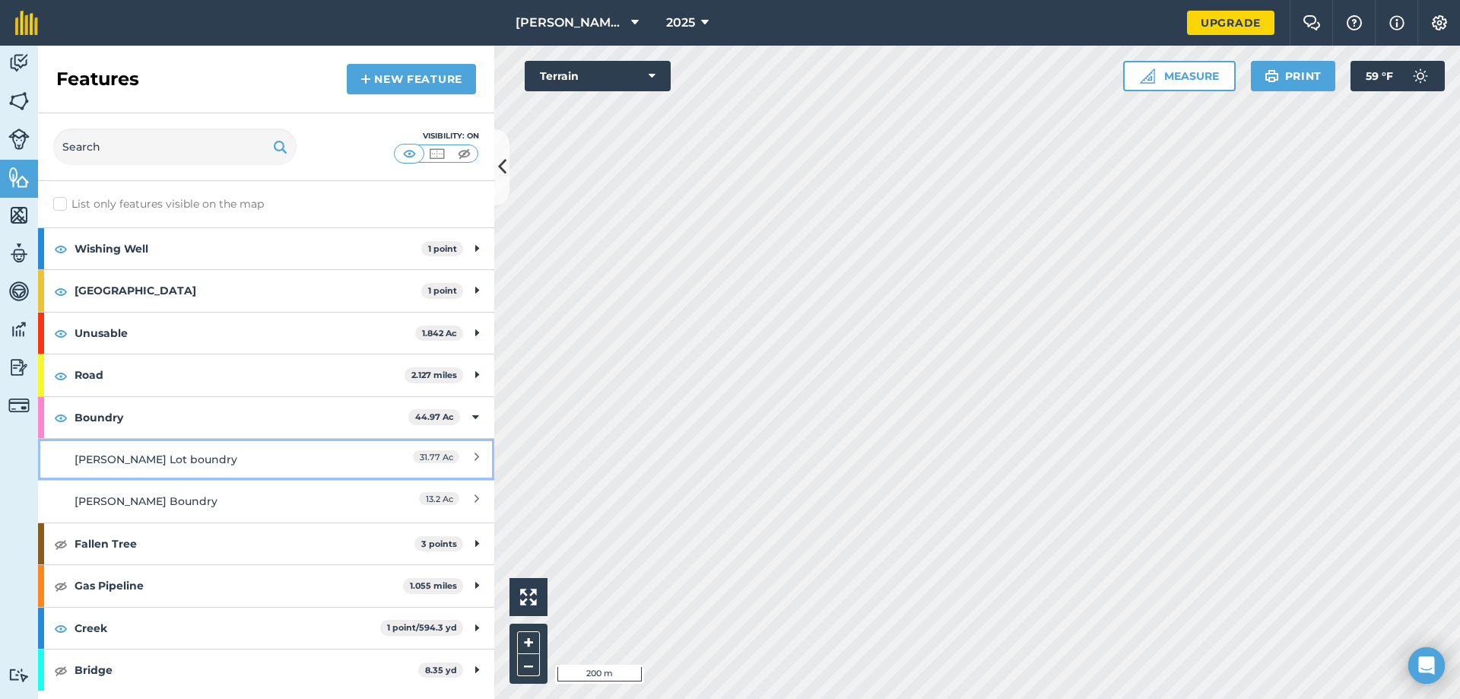
click at [396, 462] on div "31.77 Ac" at bounding box center [412, 459] width 135 height 17
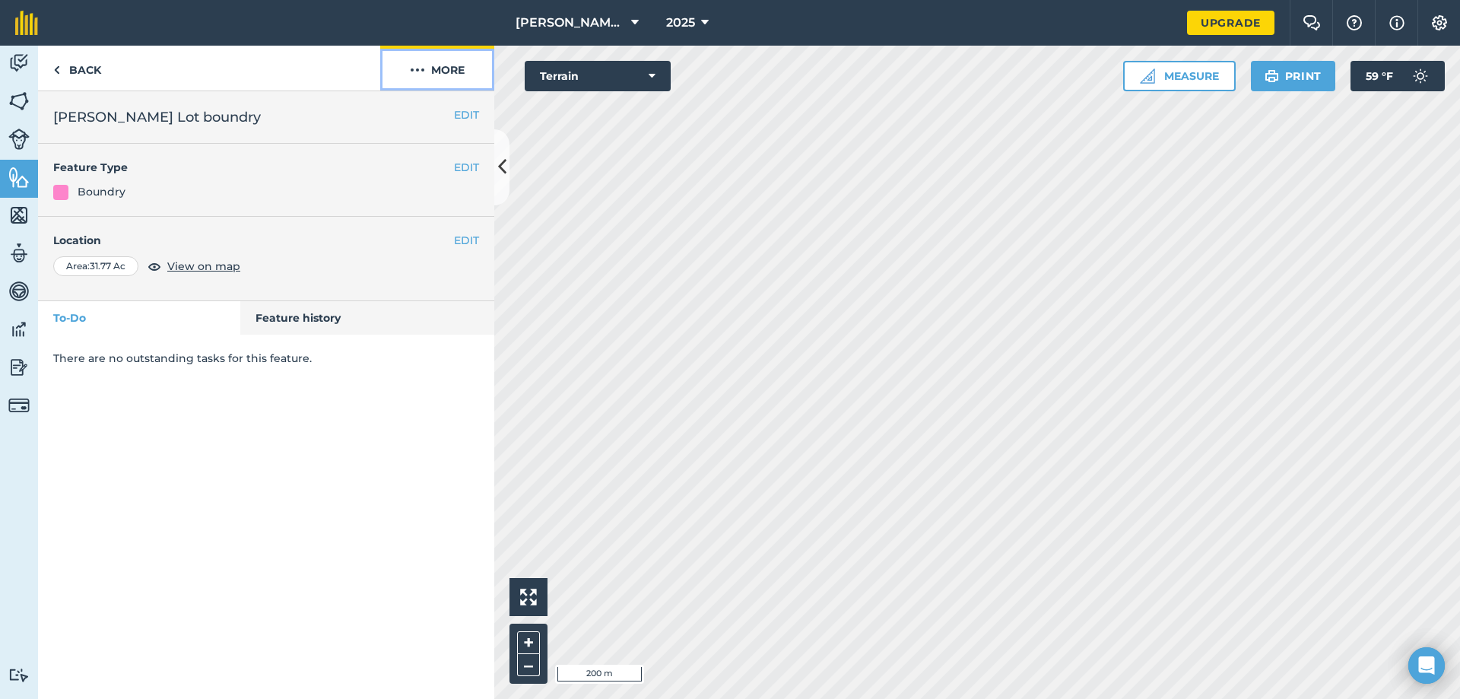
click at [427, 67] on button "More" at bounding box center [437, 68] width 114 height 45
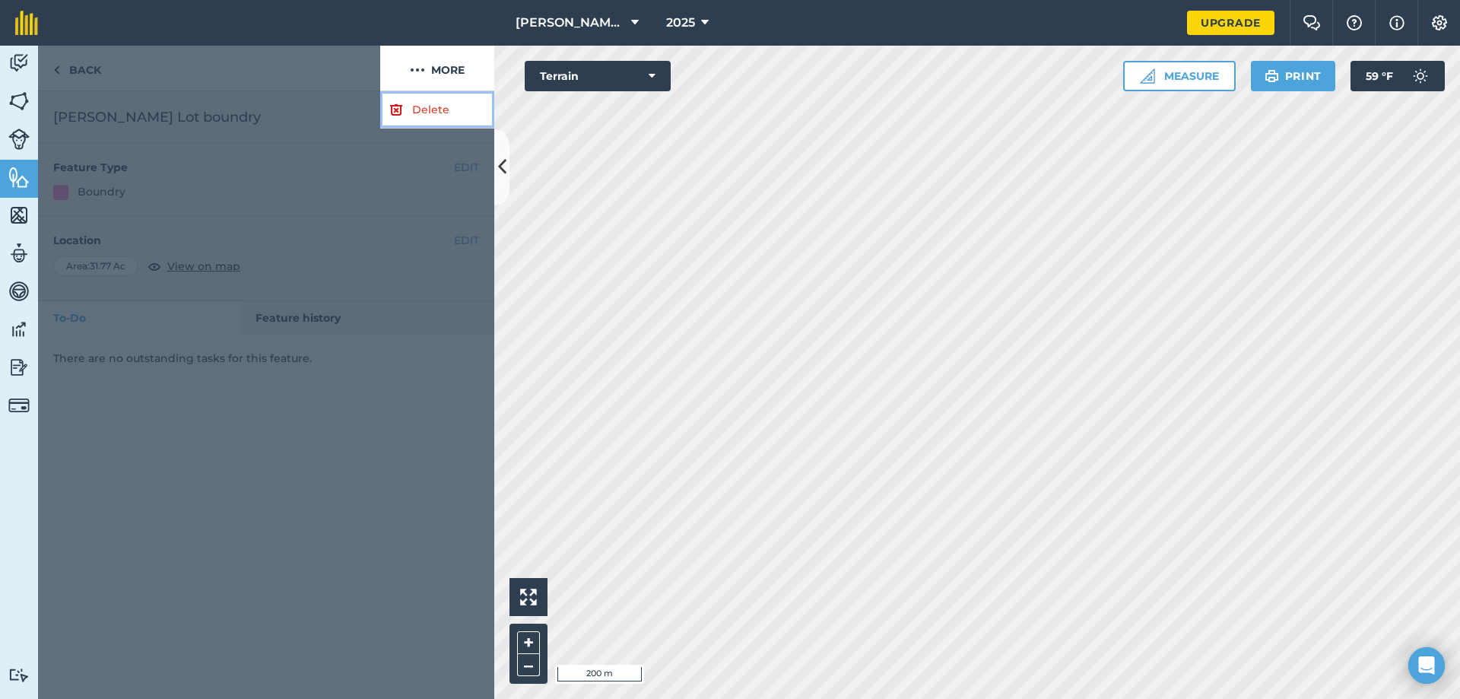
click at [427, 108] on link "Delete" at bounding box center [437, 109] width 114 height 37
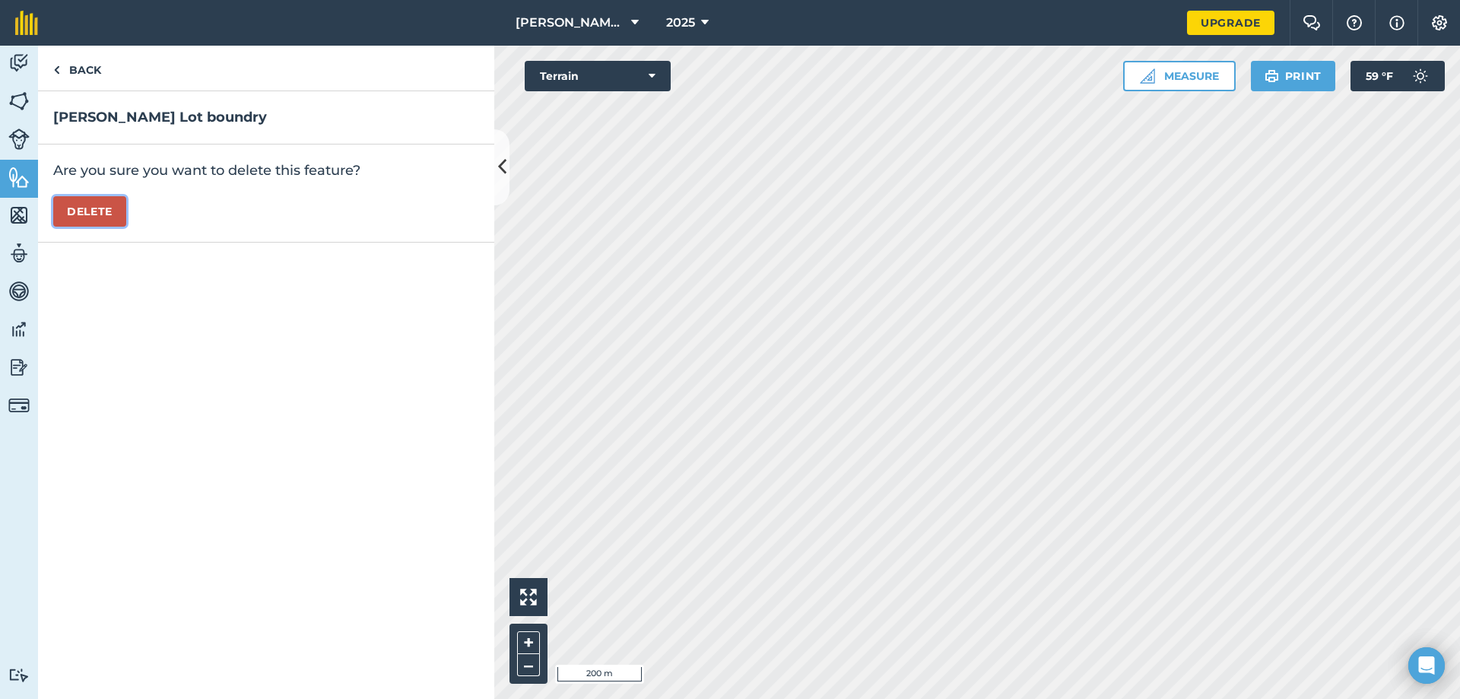
click at [117, 206] on button "Delete" at bounding box center [89, 211] width 73 height 30
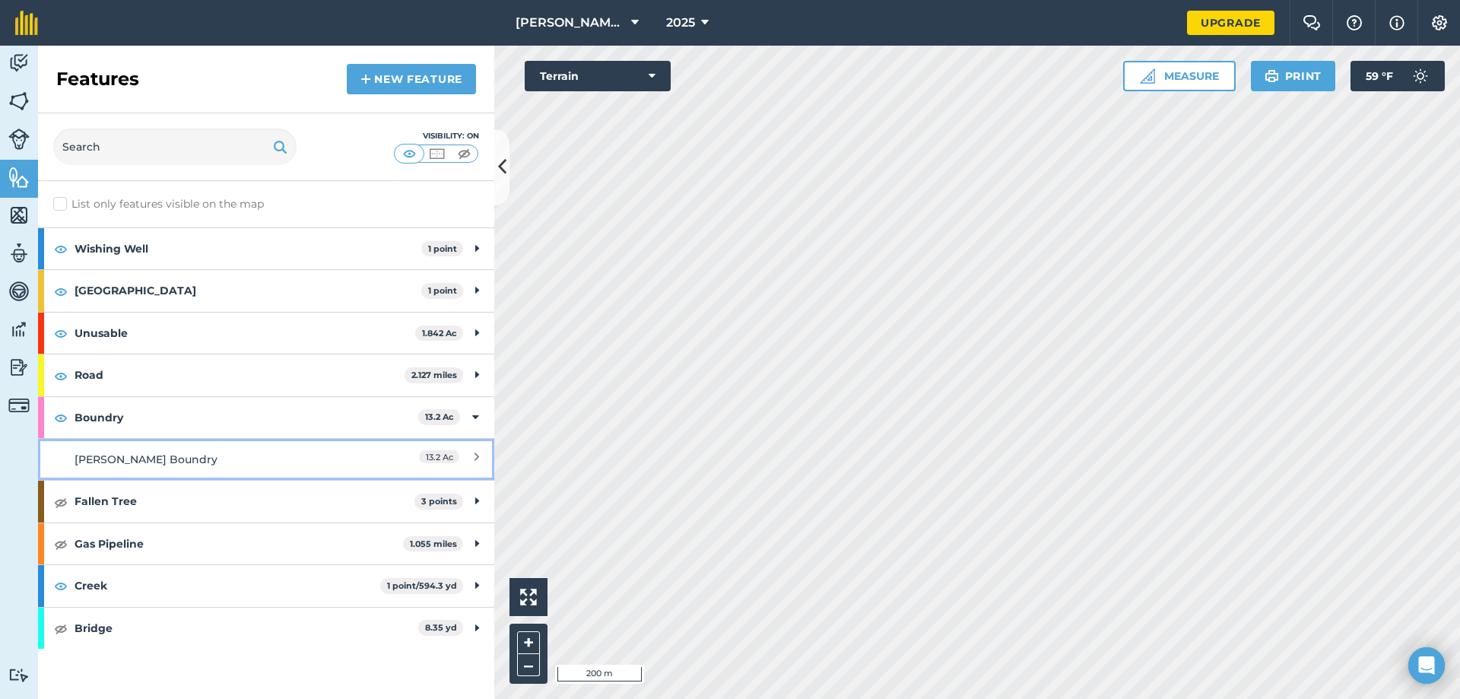
click at [453, 450] on link "[PERSON_NAME] Boundry 13.2 Ac" at bounding box center [266, 459] width 456 height 42
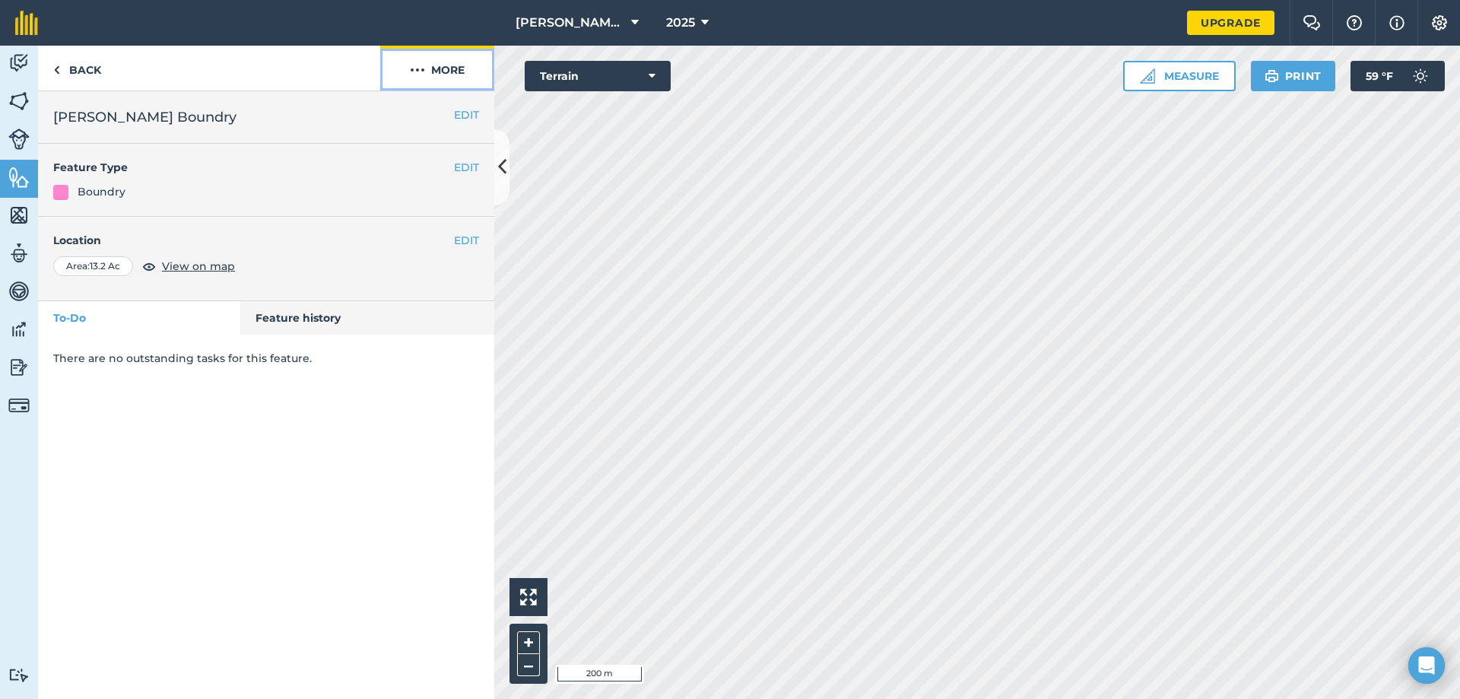
drag, startPoint x: 465, startPoint y: 66, endPoint x: 457, endPoint y: 87, distance: 22.6
click at [463, 68] on button "More" at bounding box center [437, 68] width 114 height 45
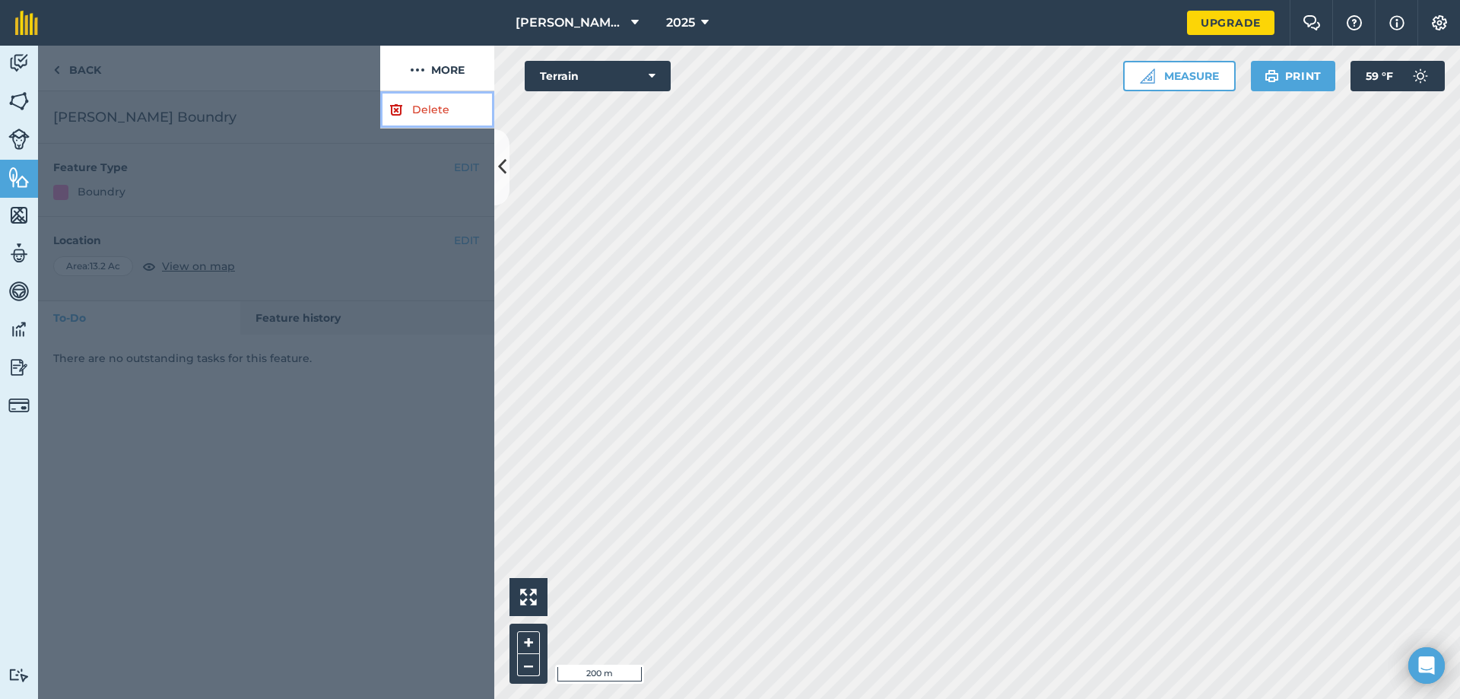
click at [447, 110] on link "Delete" at bounding box center [437, 109] width 114 height 37
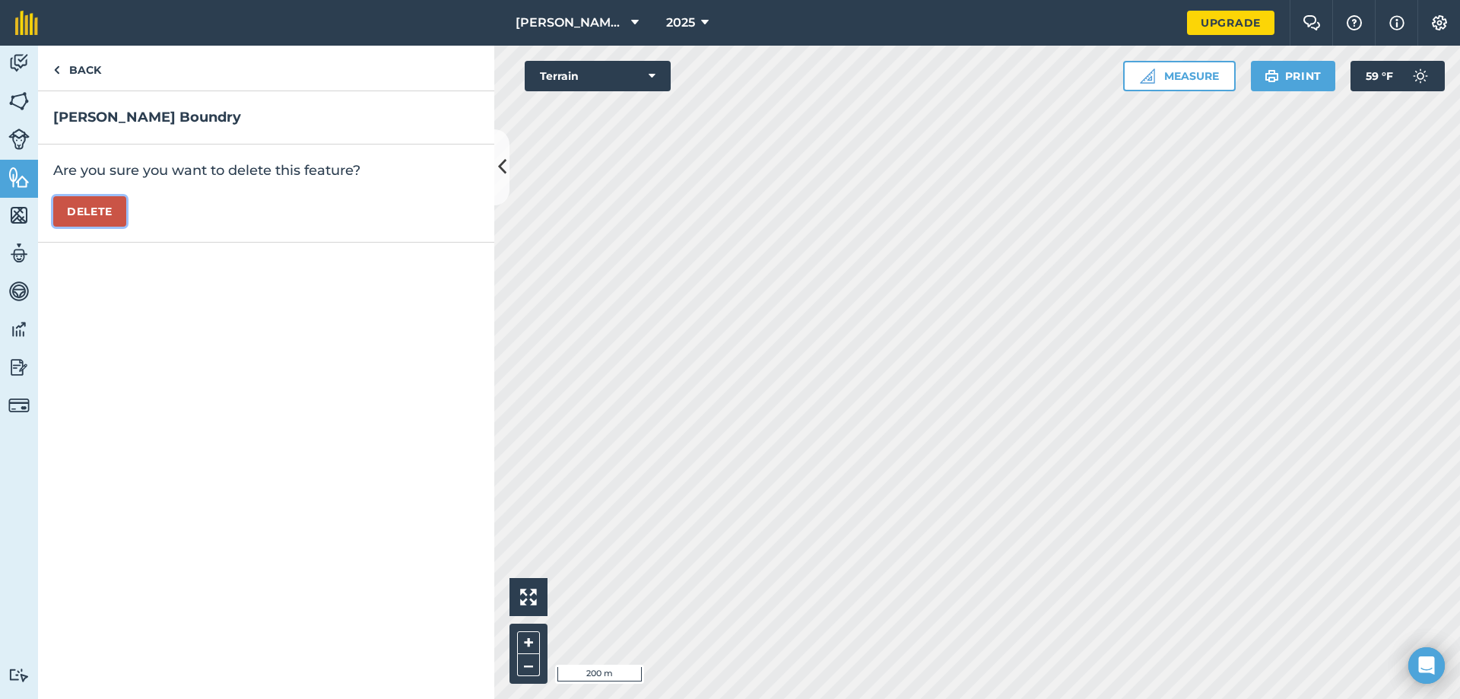
click at [95, 208] on button "Delete" at bounding box center [89, 211] width 73 height 30
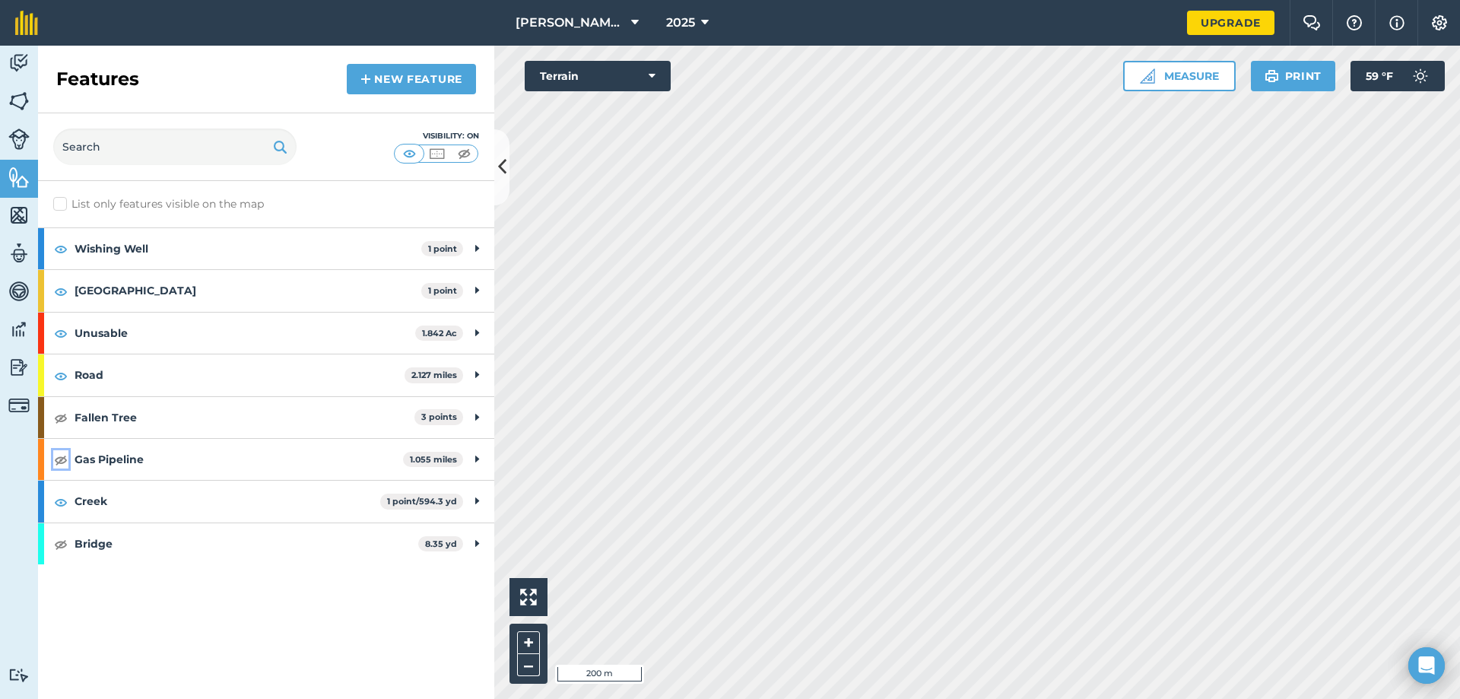
click at [59, 459] on img at bounding box center [61, 459] width 14 height 18
click at [63, 419] on img at bounding box center [61, 417] width 14 height 18
click at [64, 543] on img at bounding box center [61, 544] width 14 height 18
click at [22, 104] on img at bounding box center [18, 101] width 21 height 23
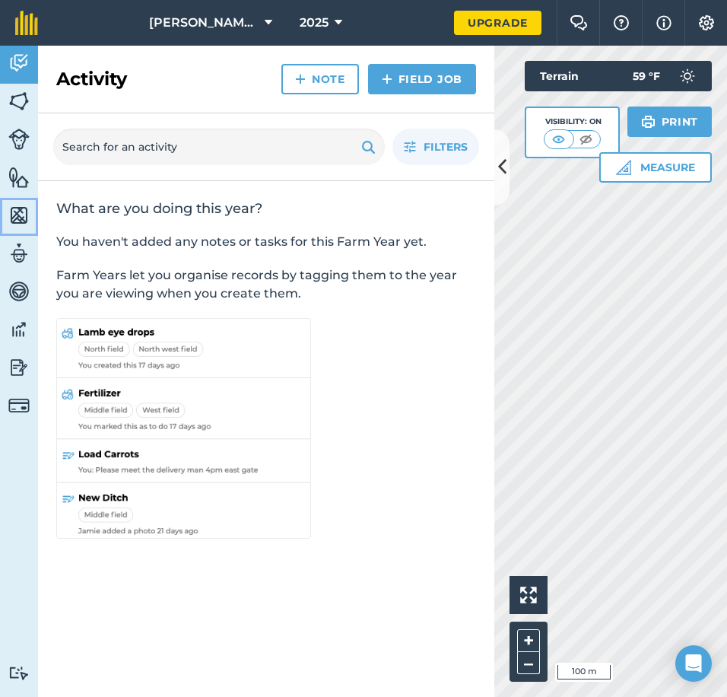
click at [20, 221] on img at bounding box center [18, 215] width 21 height 23
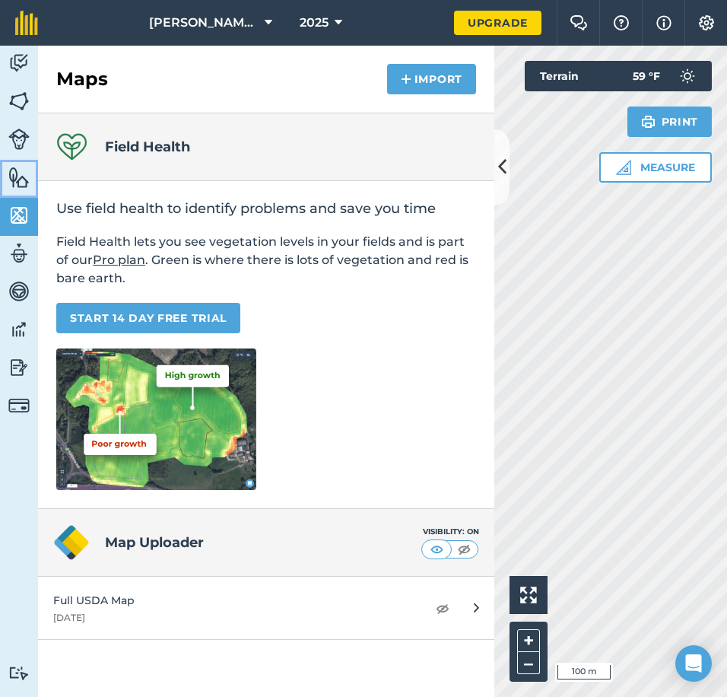
click at [26, 173] on img at bounding box center [18, 177] width 21 height 23
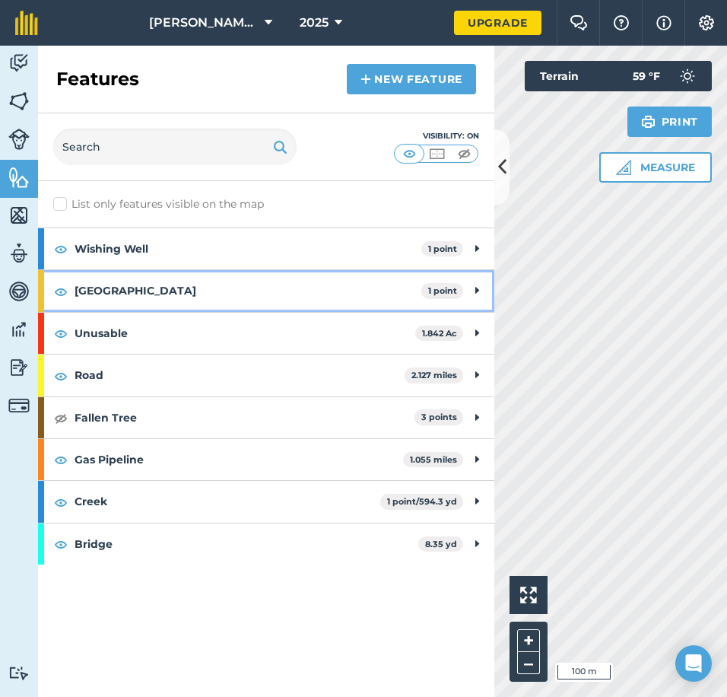
click at [243, 290] on strong "[GEOGRAPHIC_DATA]" at bounding box center [248, 290] width 347 height 41
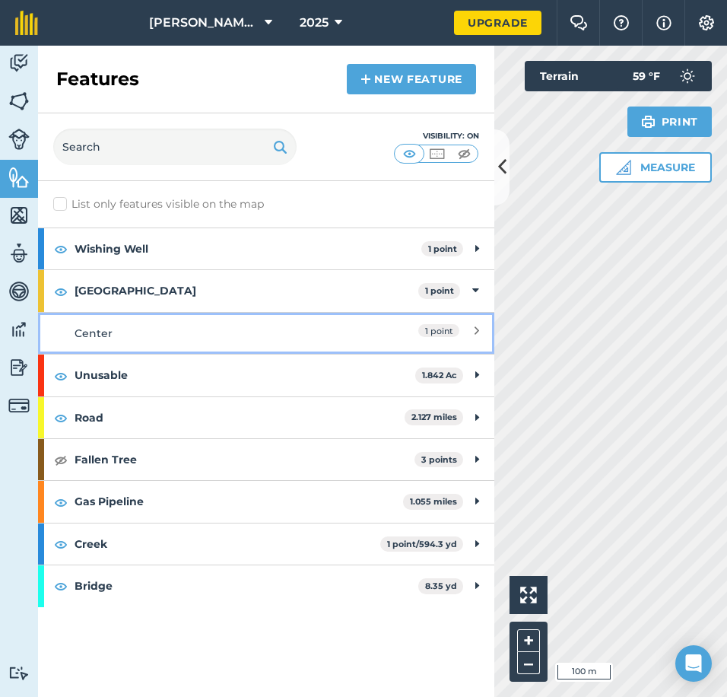
click at [282, 335] on div "Center" at bounding box center [210, 333] width 270 height 17
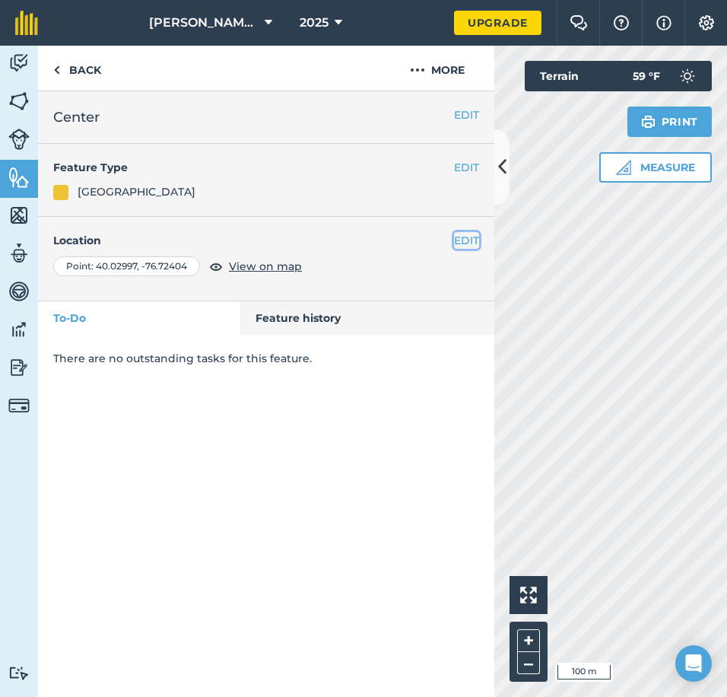
click at [465, 238] on button "EDIT" at bounding box center [466, 240] width 25 height 17
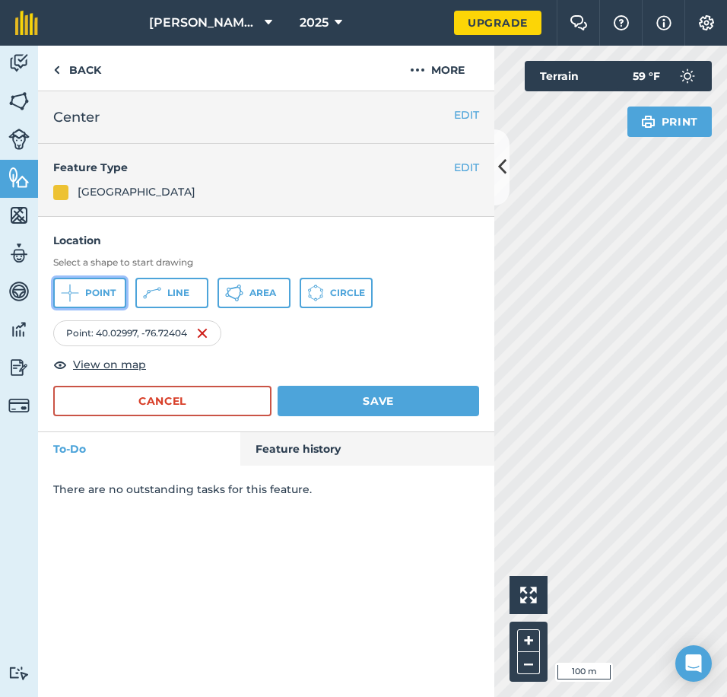
click at [96, 295] on span "Point" at bounding box center [100, 293] width 30 height 12
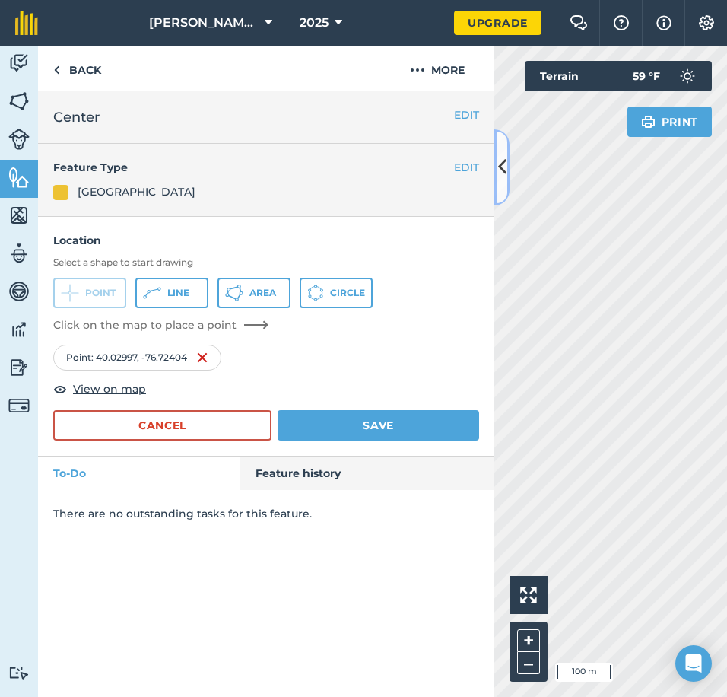
click at [500, 170] on icon at bounding box center [502, 167] width 8 height 27
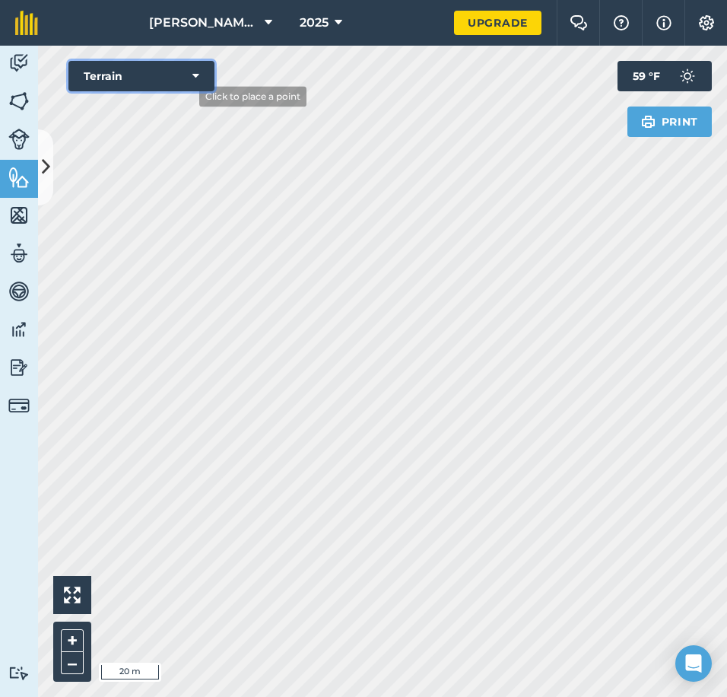
click at [185, 75] on button "Terrain" at bounding box center [141, 76] width 146 height 30
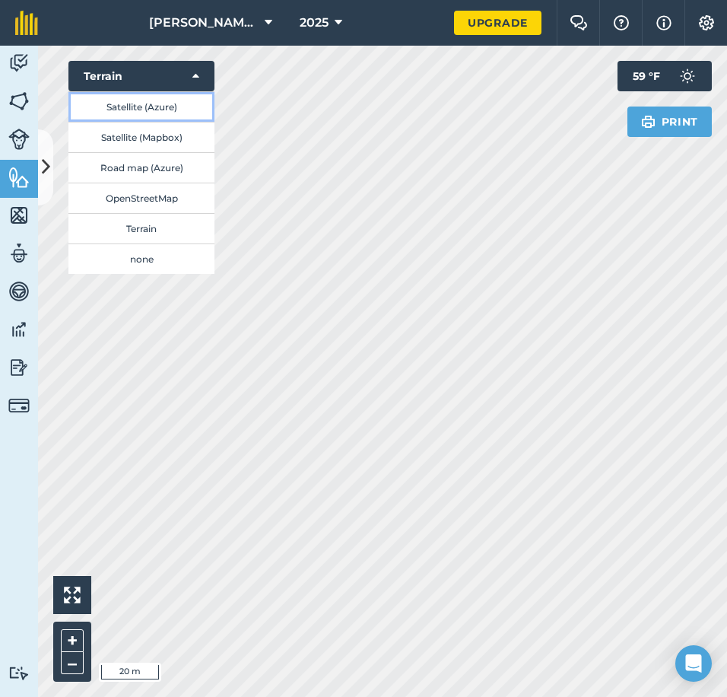
click at [172, 110] on button "Satellite (Azure)" at bounding box center [141, 106] width 146 height 30
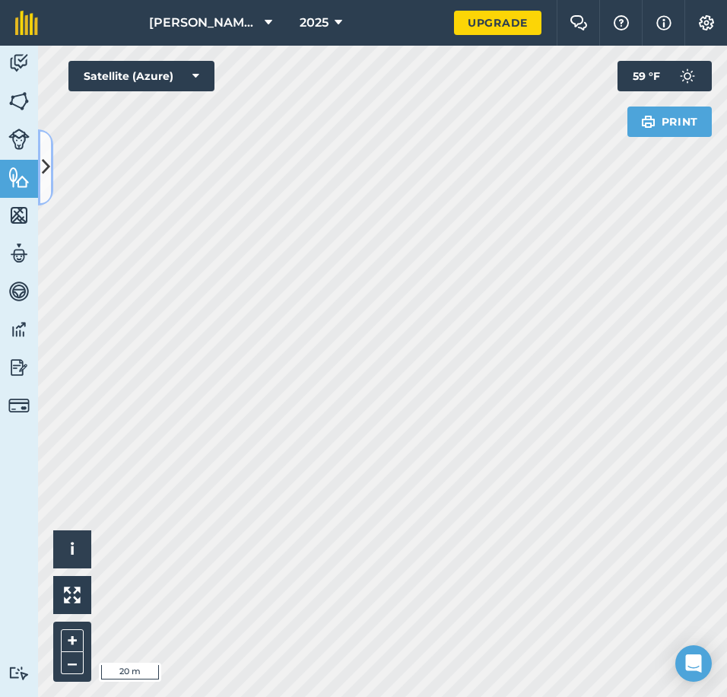
click at [44, 168] on icon at bounding box center [46, 167] width 8 height 27
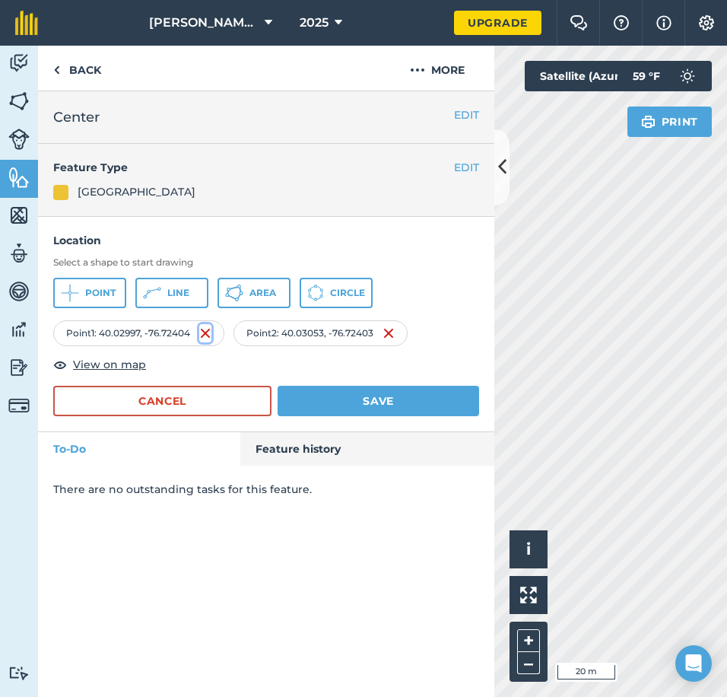
click at [208, 332] on img at bounding box center [205, 333] width 12 height 18
click at [503, 164] on icon at bounding box center [502, 167] width 8 height 27
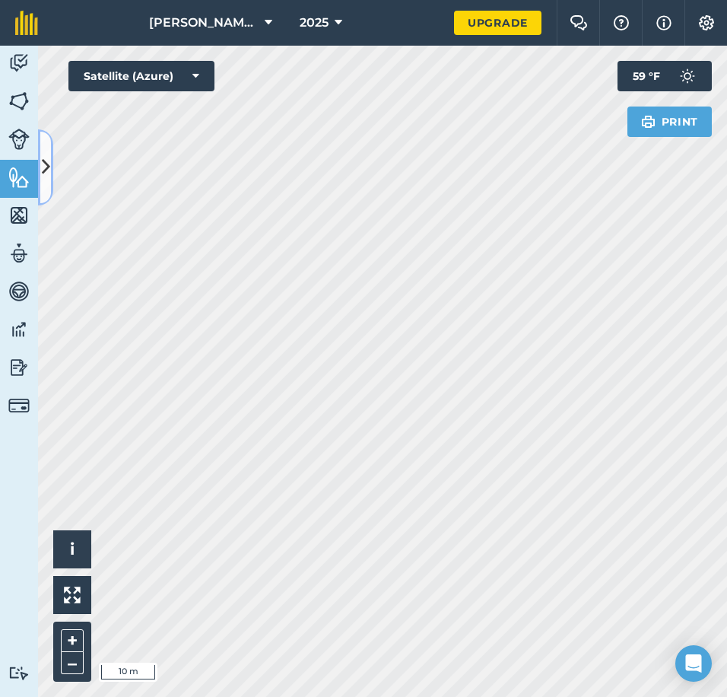
click at [45, 165] on icon at bounding box center [46, 167] width 8 height 27
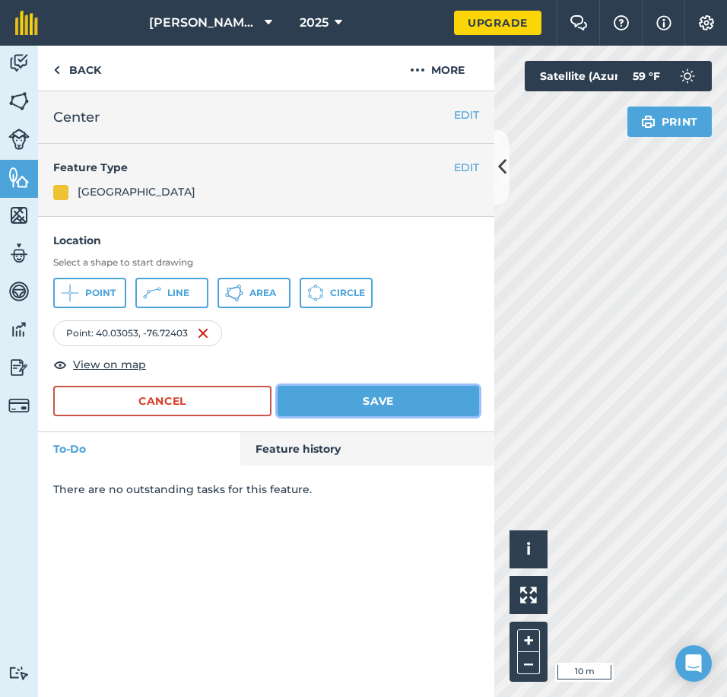
click at [308, 392] on button "Save" at bounding box center [379, 401] width 202 height 30
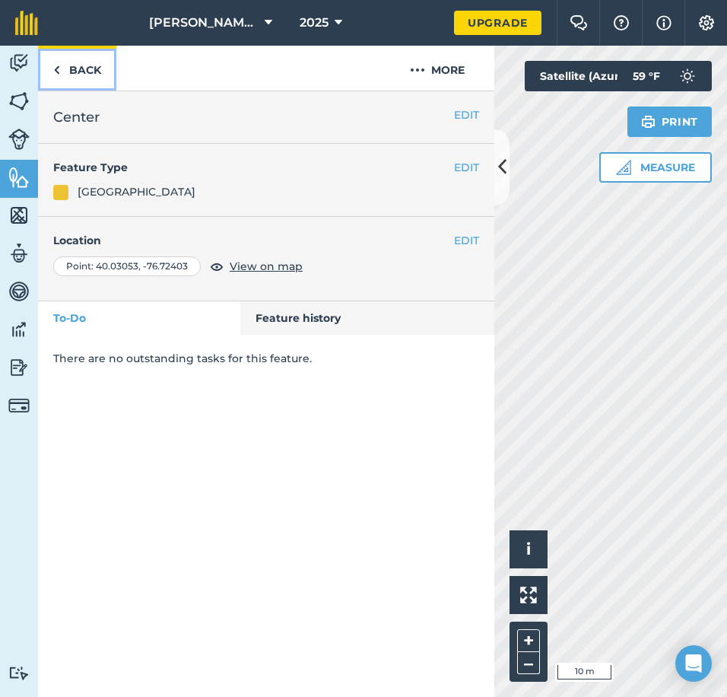
click at [62, 73] on link "Back" at bounding box center [77, 68] width 78 height 45
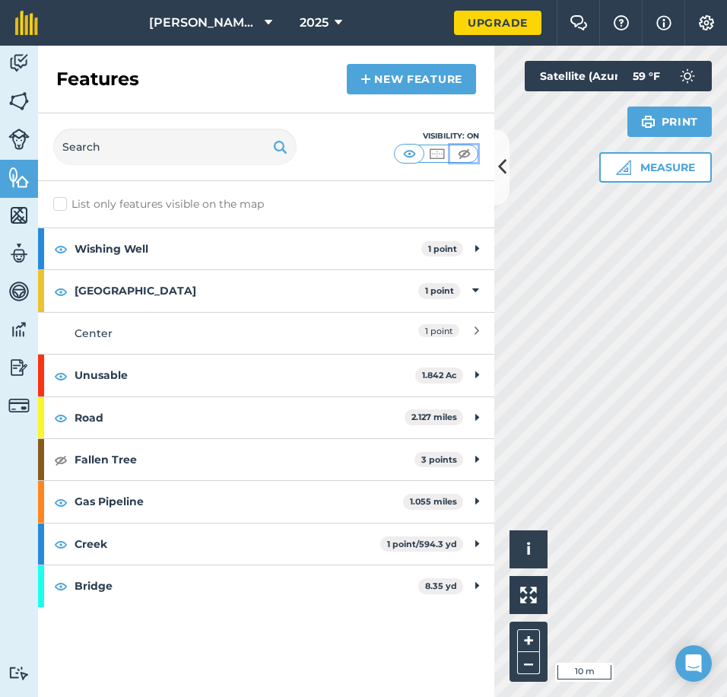
click at [467, 154] on img at bounding box center [464, 153] width 19 height 15
click at [14, 110] on img at bounding box center [18, 101] width 21 height 23
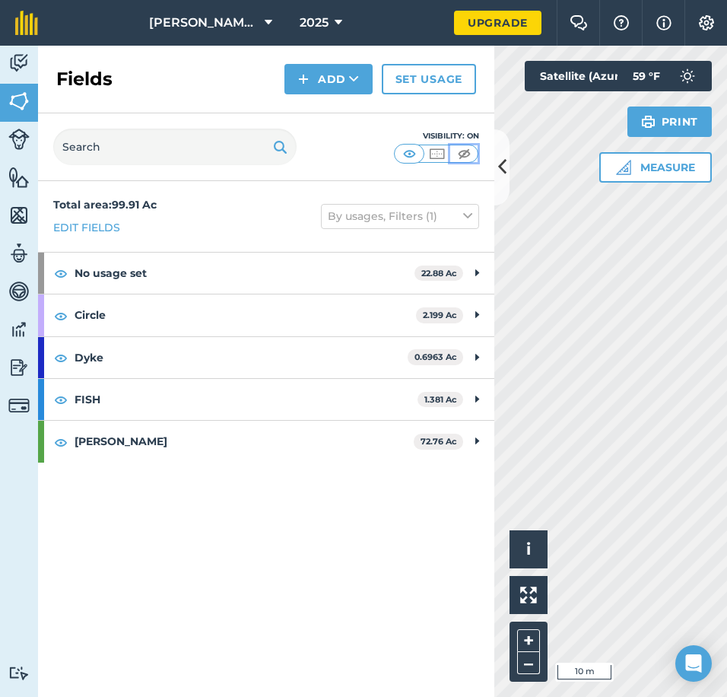
click at [459, 152] on img at bounding box center [464, 153] width 19 height 15
click at [15, 212] on img at bounding box center [18, 215] width 21 height 23
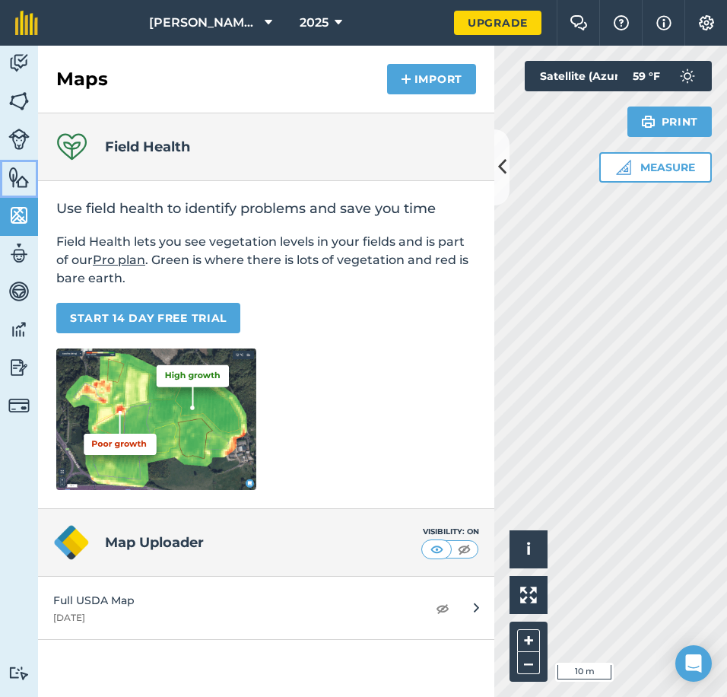
click at [27, 180] on img at bounding box center [18, 177] width 21 height 23
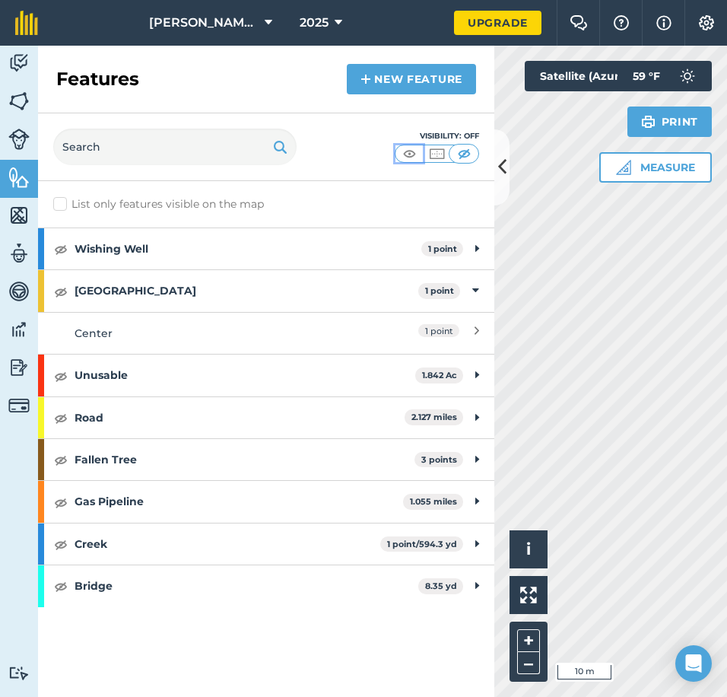
click at [411, 154] on img at bounding box center [409, 153] width 19 height 15
click at [498, 173] on icon at bounding box center [502, 167] width 8 height 27
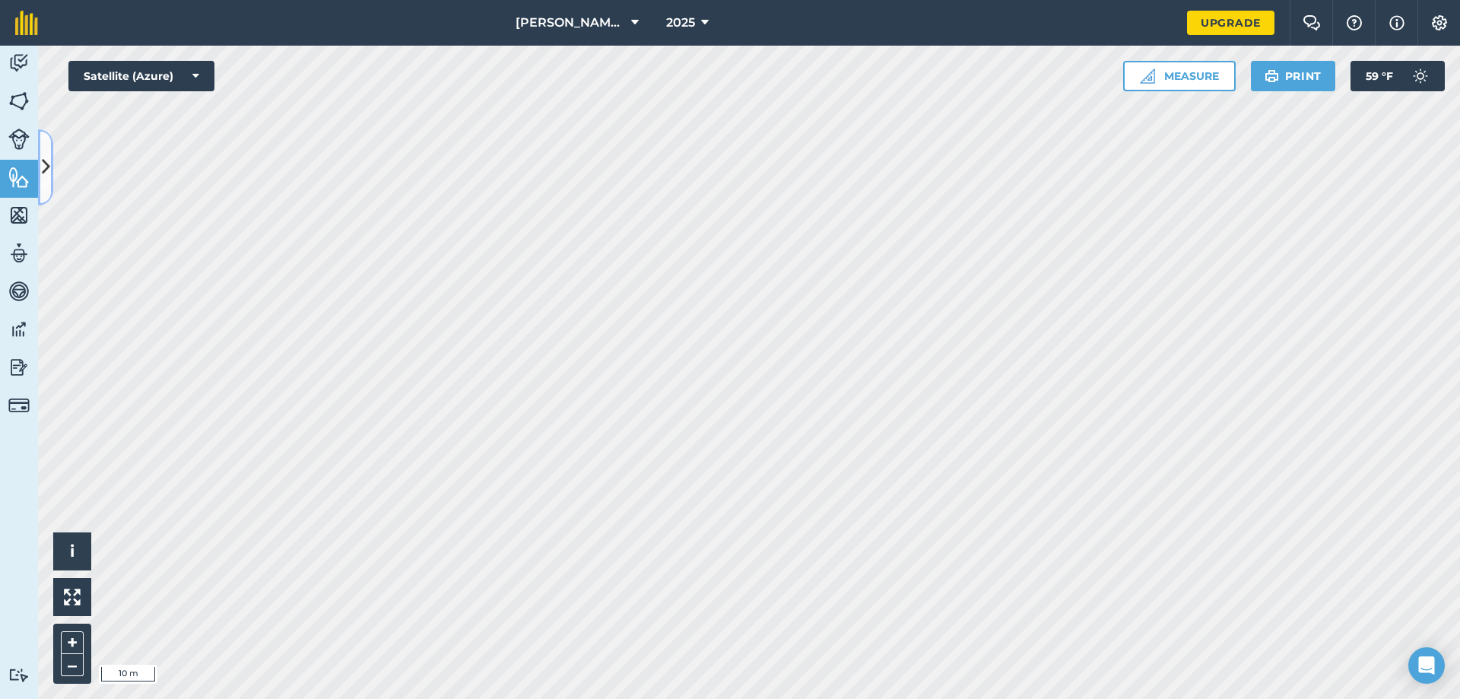
click at [40, 164] on button at bounding box center [45, 167] width 15 height 76
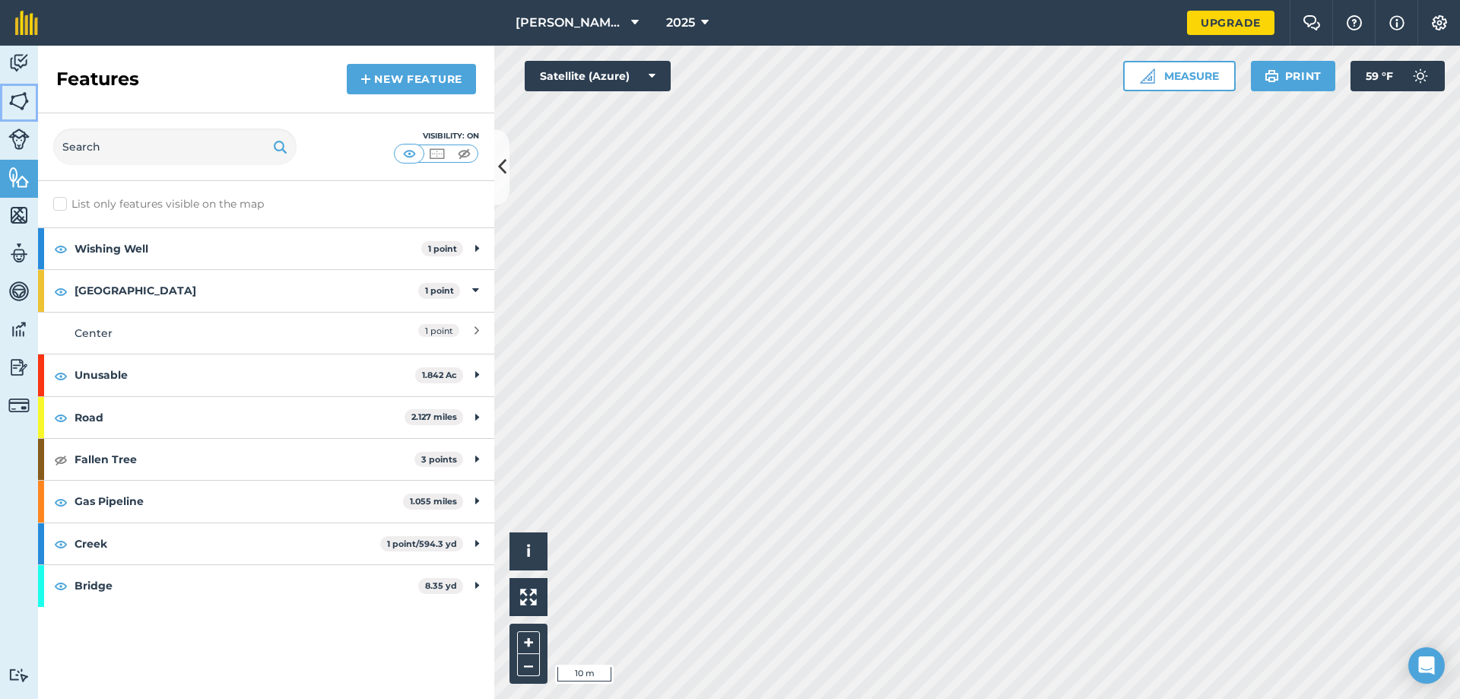
click at [20, 97] on img at bounding box center [18, 101] width 21 height 23
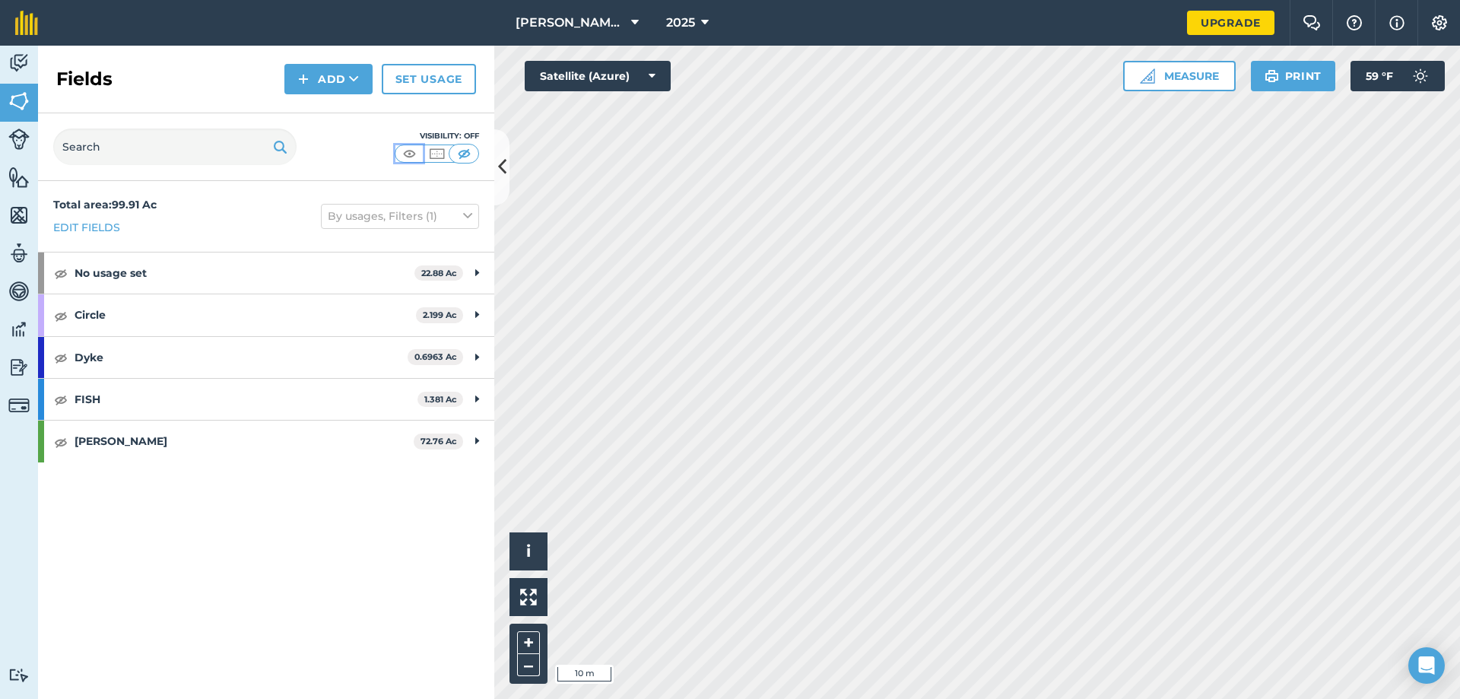
click at [409, 151] on img at bounding box center [409, 153] width 19 height 15
click at [20, 173] on img at bounding box center [18, 177] width 21 height 23
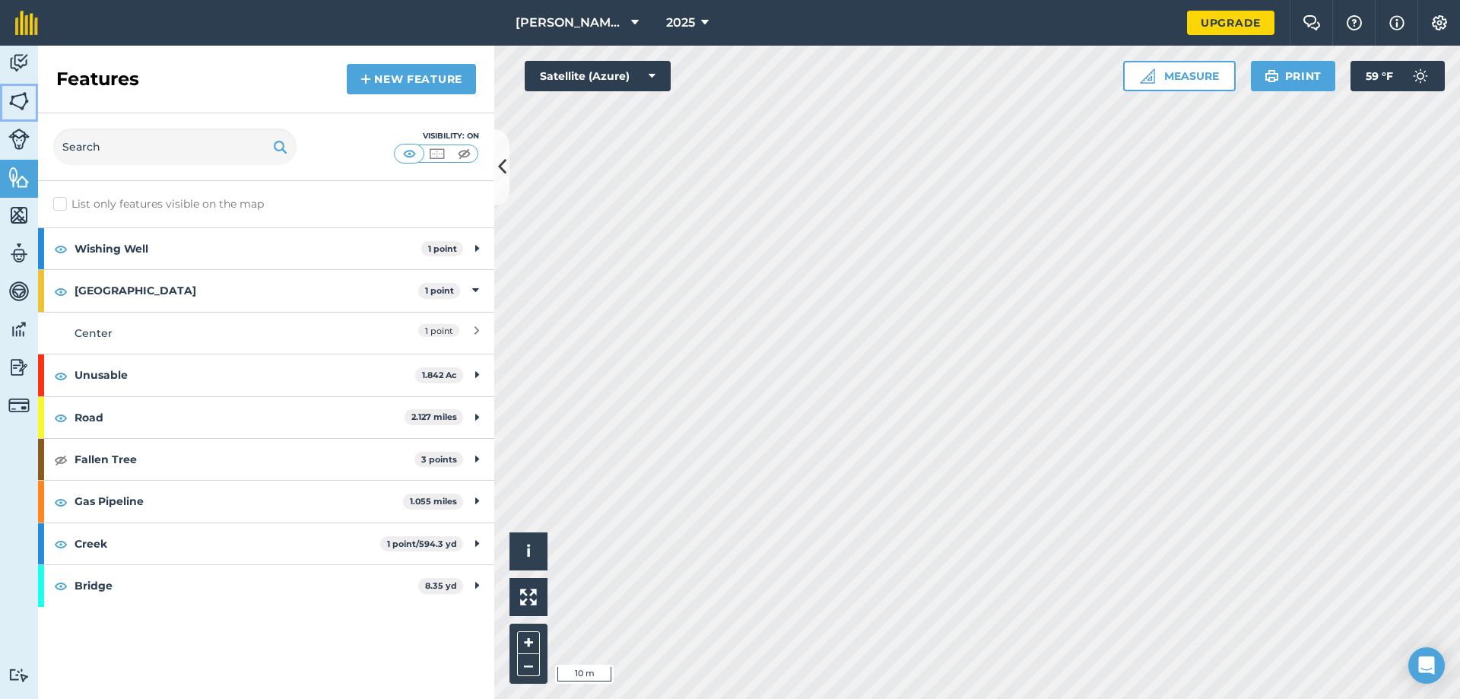
click at [20, 101] on img at bounding box center [18, 101] width 21 height 23
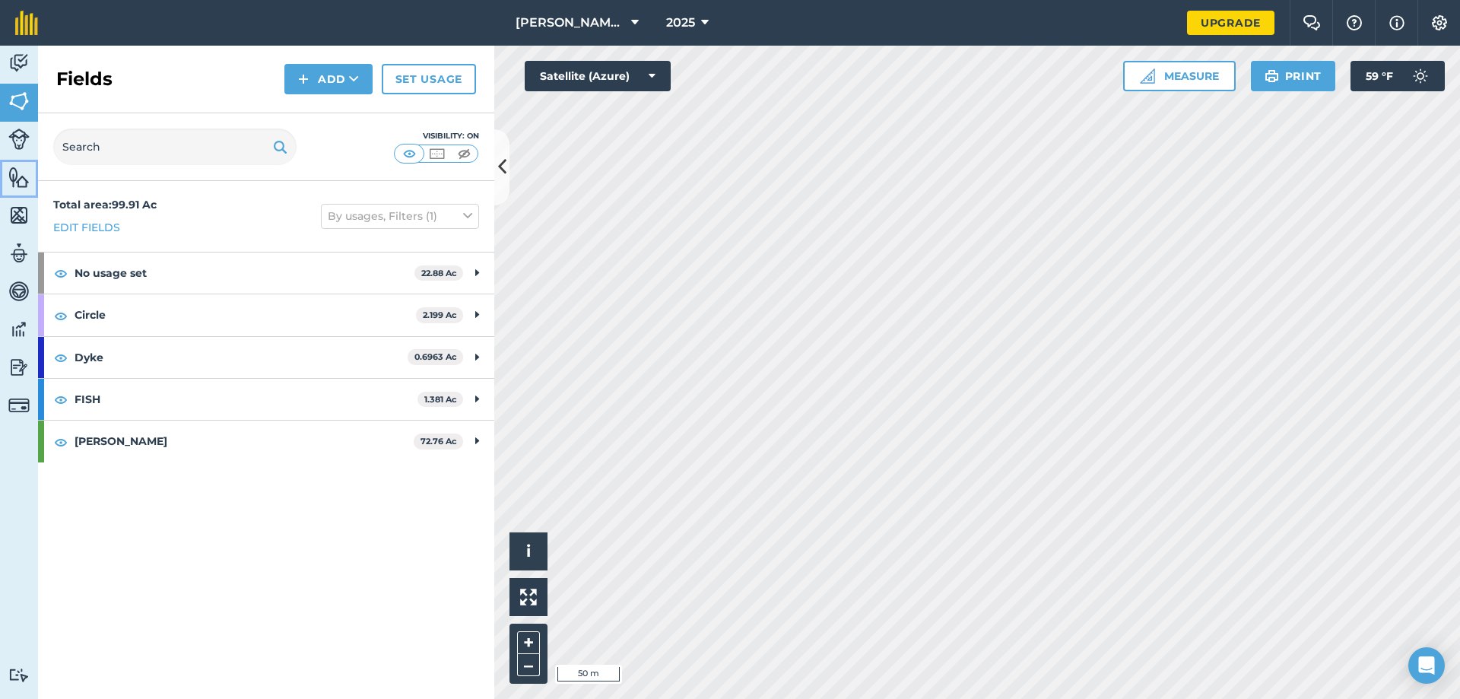
click at [17, 171] on img at bounding box center [18, 177] width 21 height 23
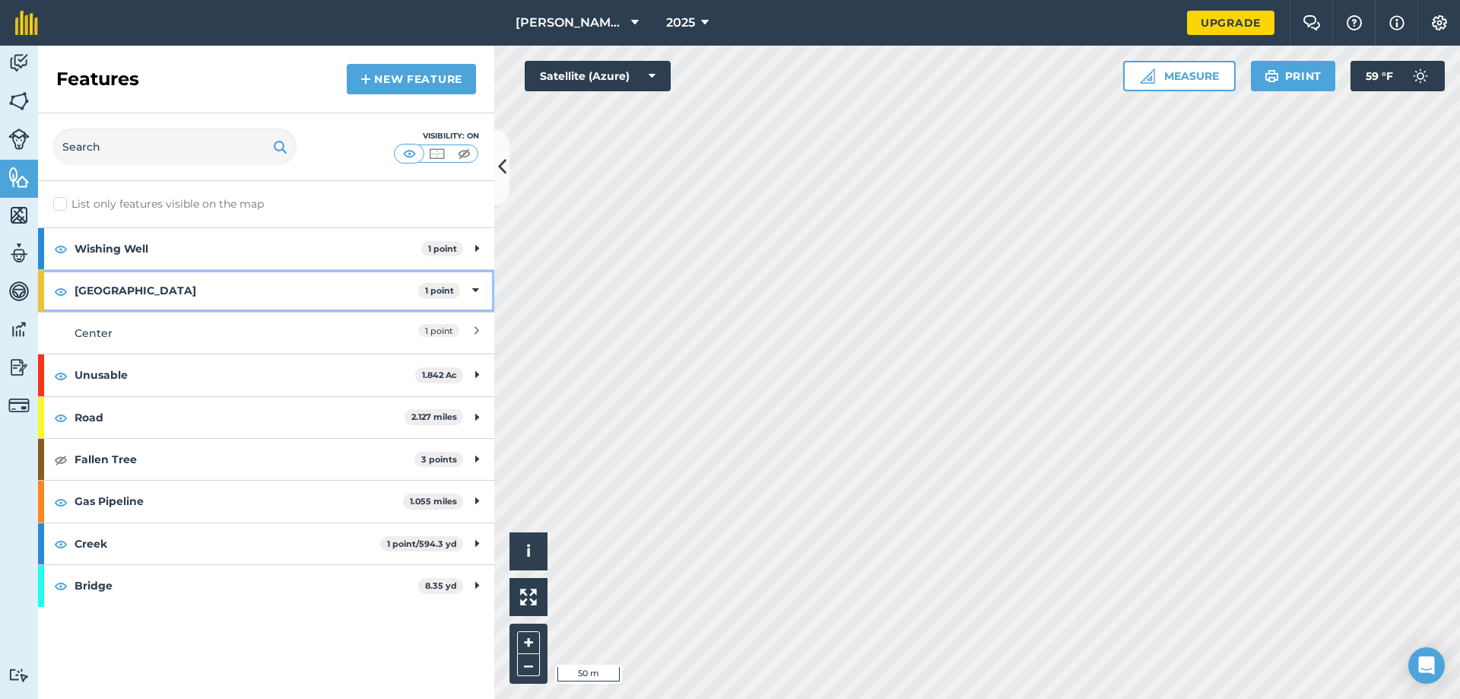
click at [168, 286] on strong "[GEOGRAPHIC_DATA]" at bounding box center [247, 290] width 344 height 41
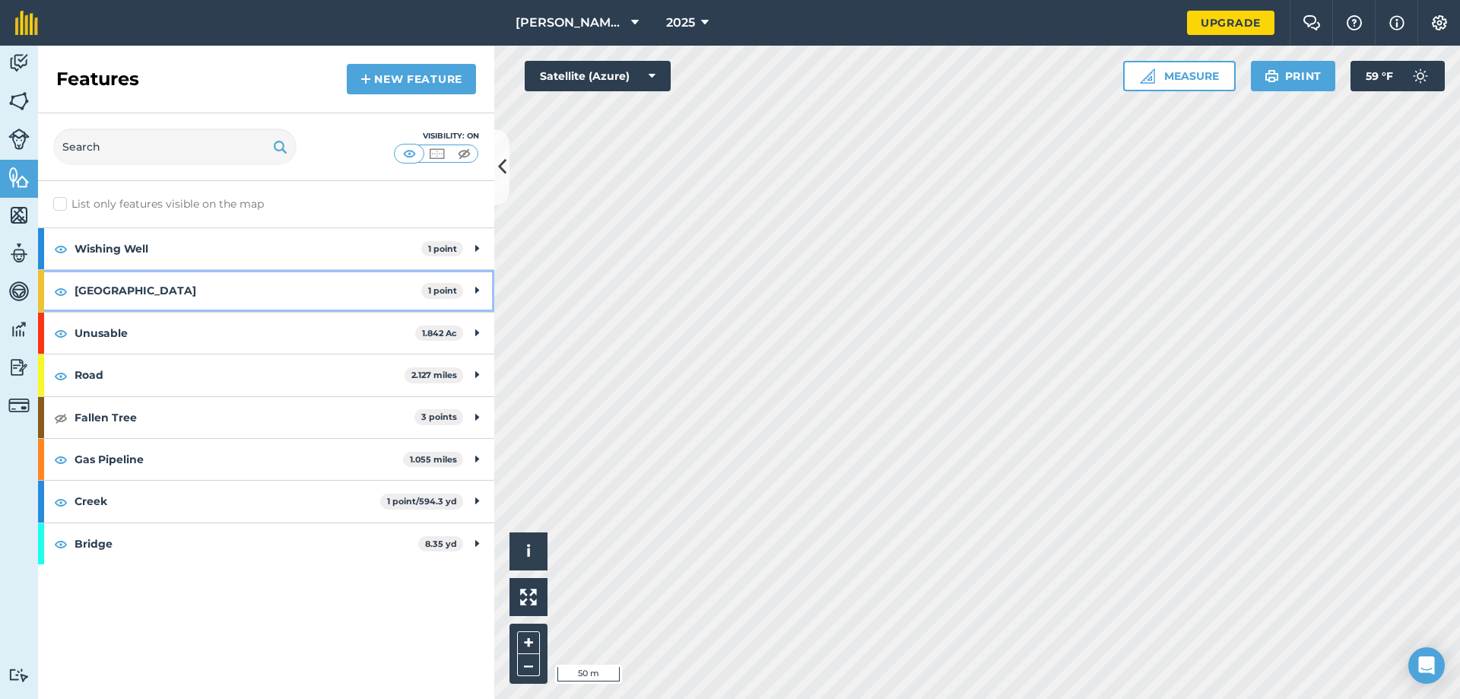
click at [170, 288] on strong "[GEOGRAPHIC_DATA]" at bounding box center [248, 290] width 347 height 41
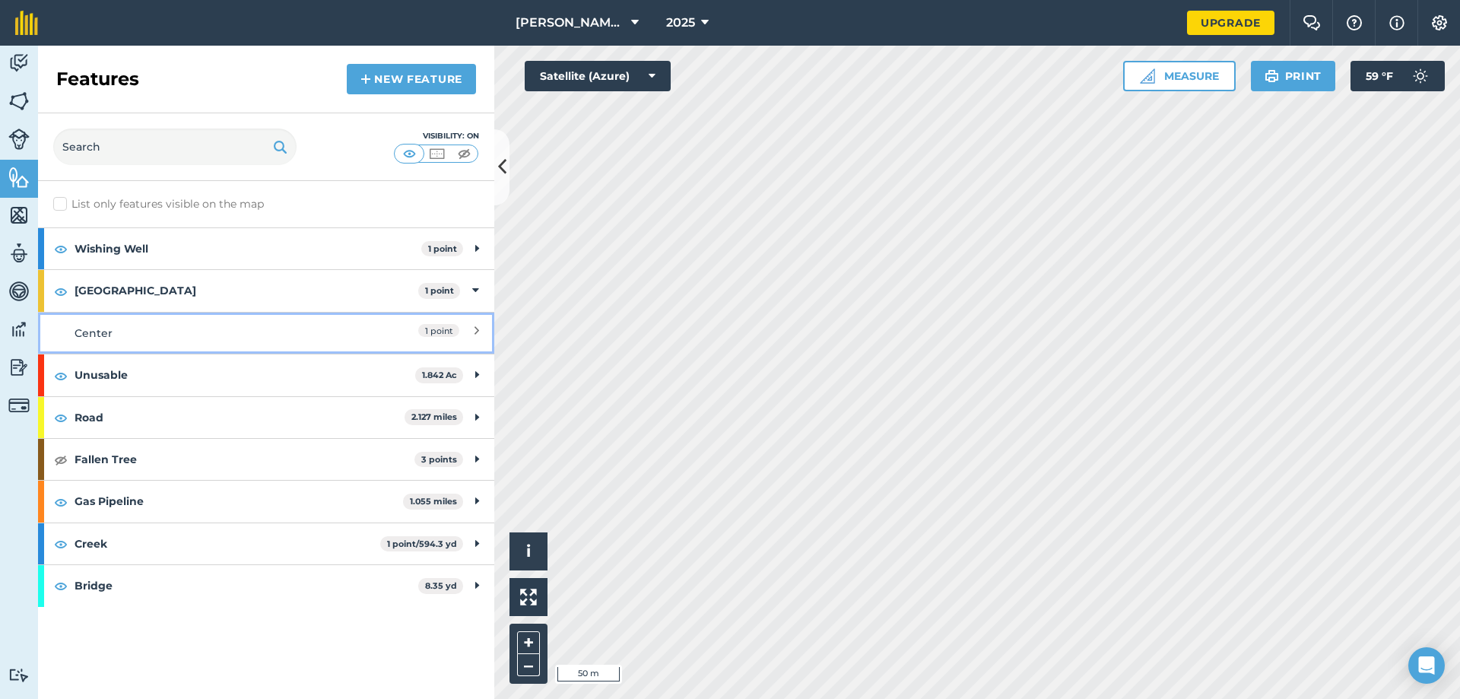
click at [310, 330] on div "Center" at bounding box center [210, 333] width 270 height 17
